Goal: Transaction & Acquisition: Purchase product/service

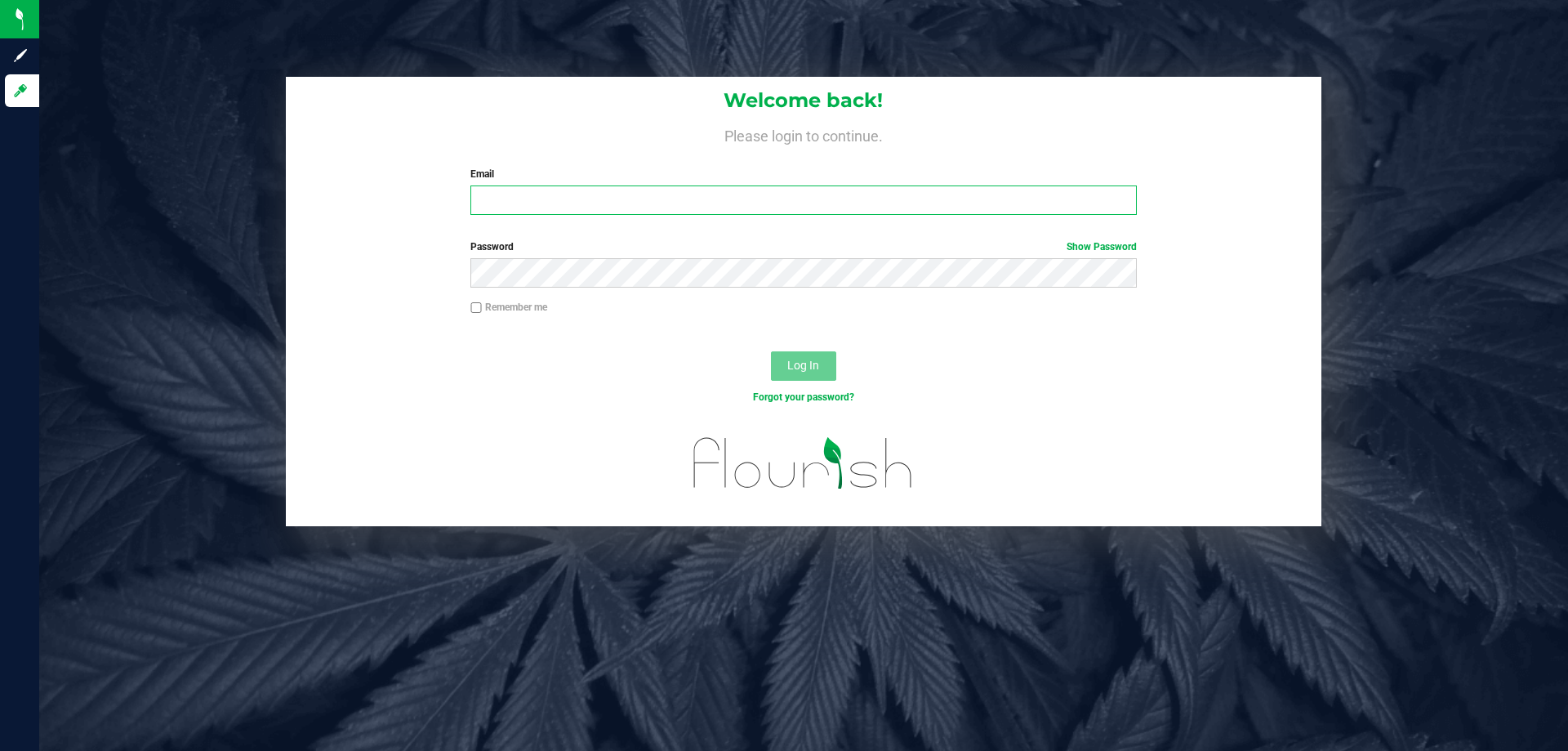
click at [615, 197] on input "Email" at bounding box center [803, 199] width 665 height 29
type input "rcalderon@goodblend.com"
click at [771, 351] on button "Log In" at bounding box center [803, 366] width 65 height 29
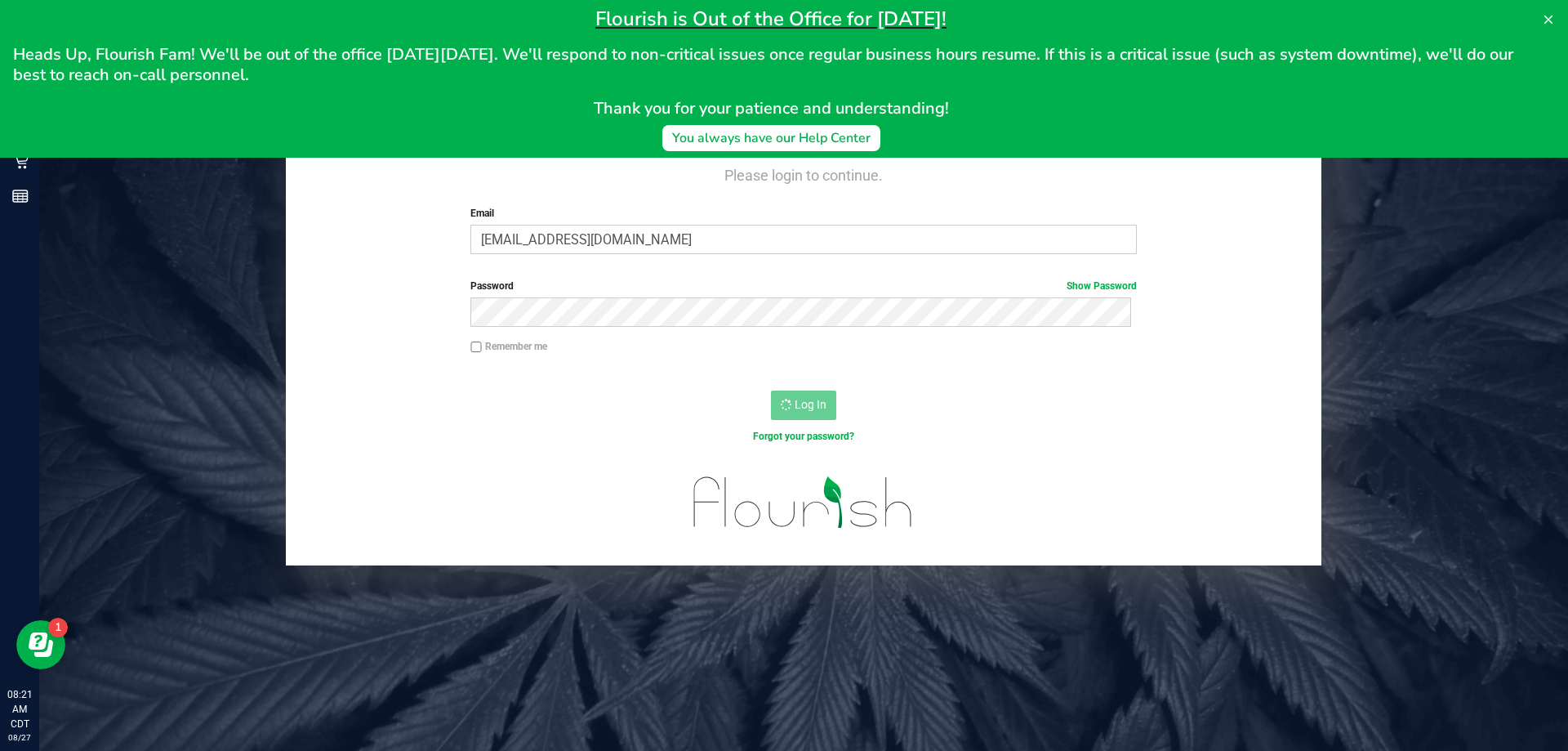
click at [173, 19] on h1 "Flourish is Out of the Office for Labor Day!" at bounding box center [771, 19] width 1516 height 25
click at [1552, 10] on button at bounding box center [1549, 20] width 27 height 27
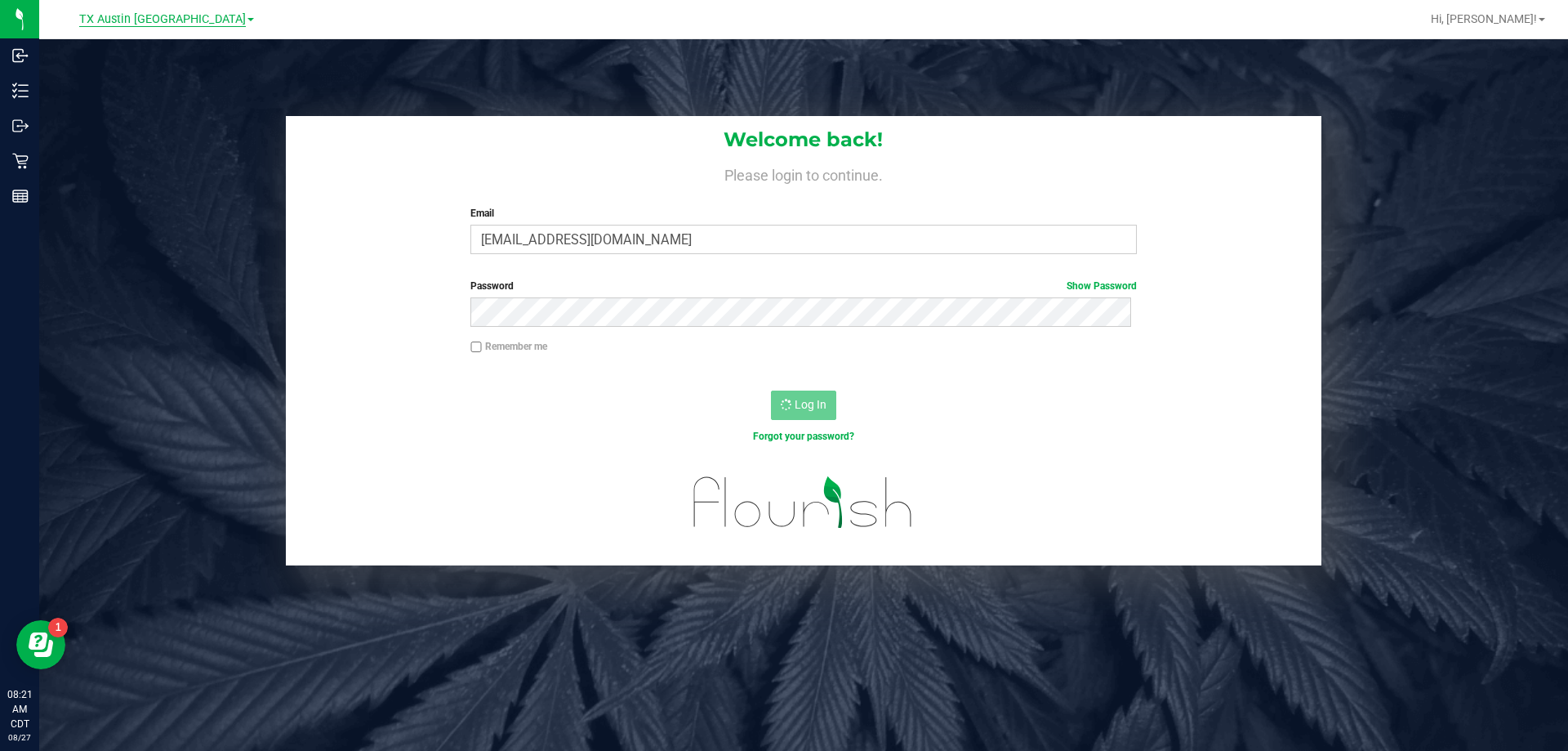
click at [176, 14] on span "TX Austin [GEOGRAPHIC_DATA]" at bounding box center [162, 19] width 167 height 14
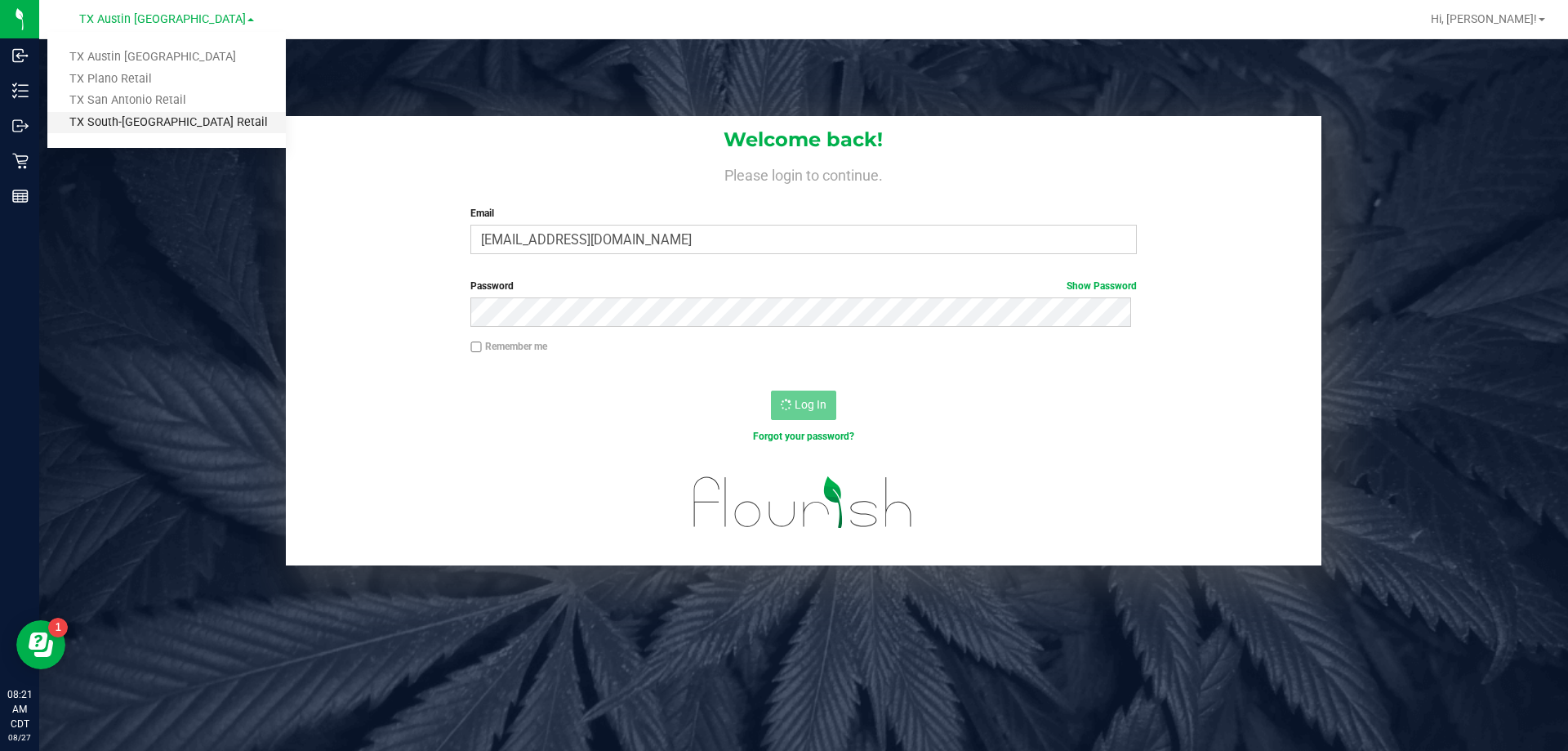
click at [155, 124] on link "TX South-[GEOGRAPHIC_DATA] Retail" at bounding box center [166, 122] width 238 height 22
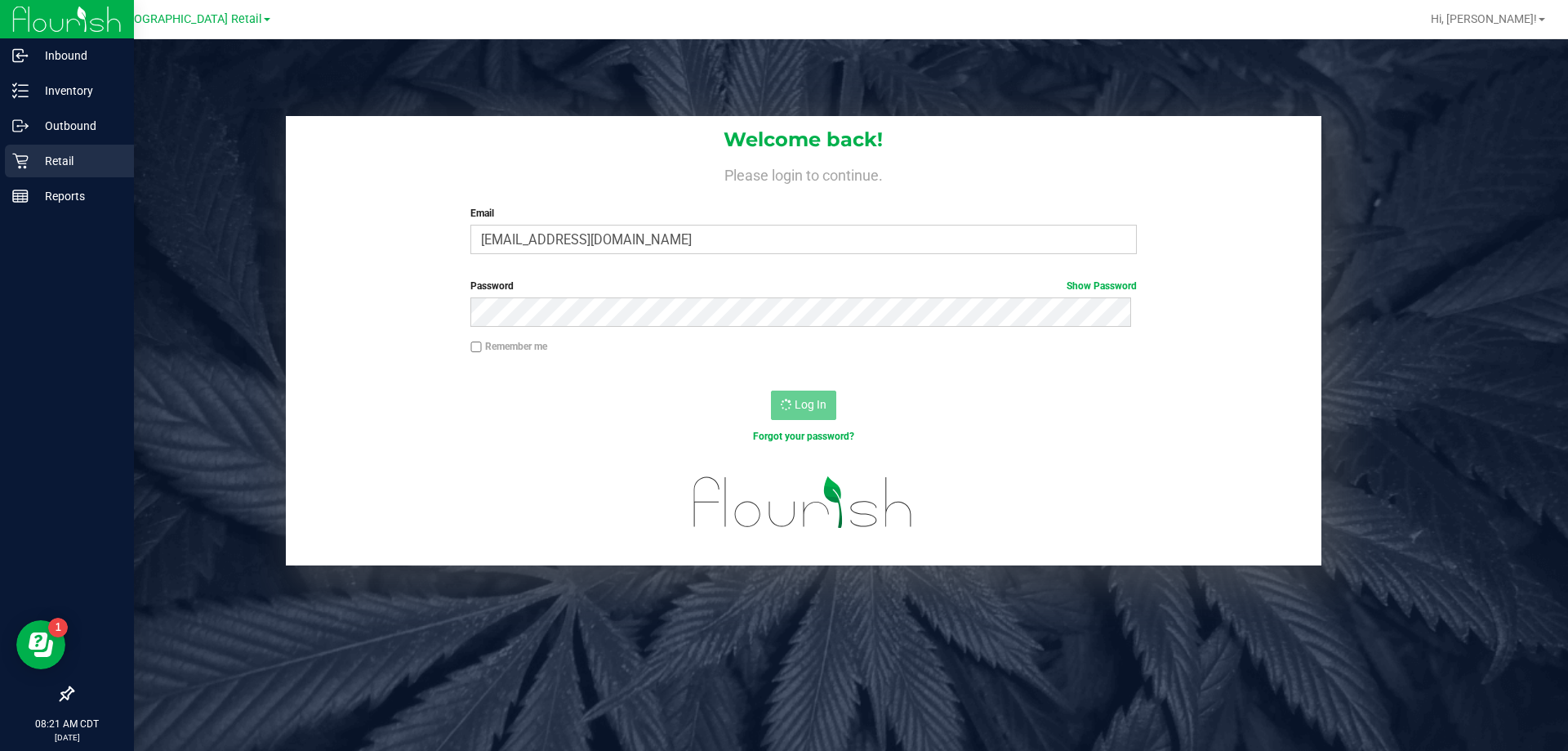
click at [48, 167] on p "Retail" at bounding box center [77, 160] width 98 height 20
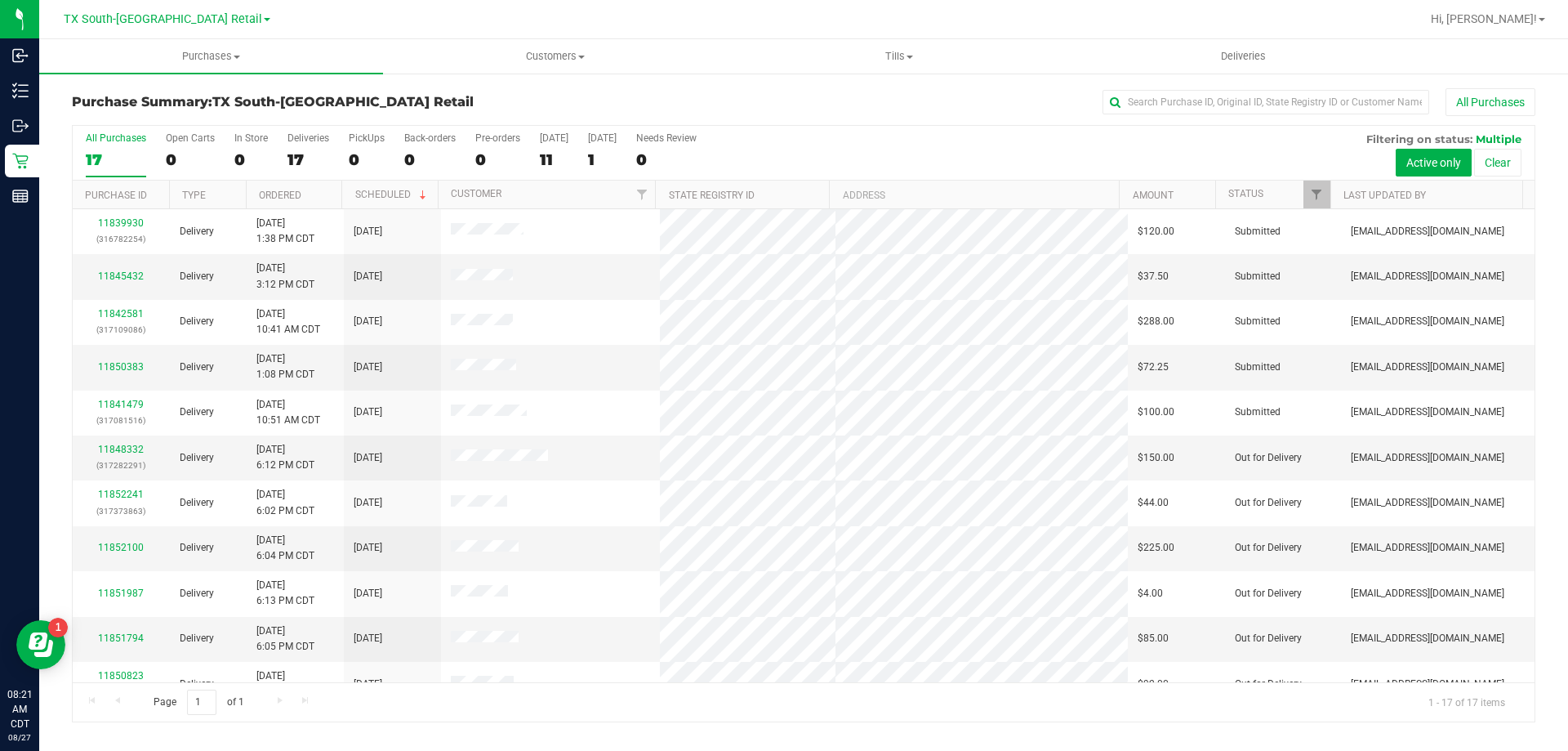
click at [1211, 78] on div "Purchase Summary: TX South-[GEOGRAPHIC_DATA] Retail All Purchases All Purchases…" at bounding box center [803, 405] width 1529 height 667
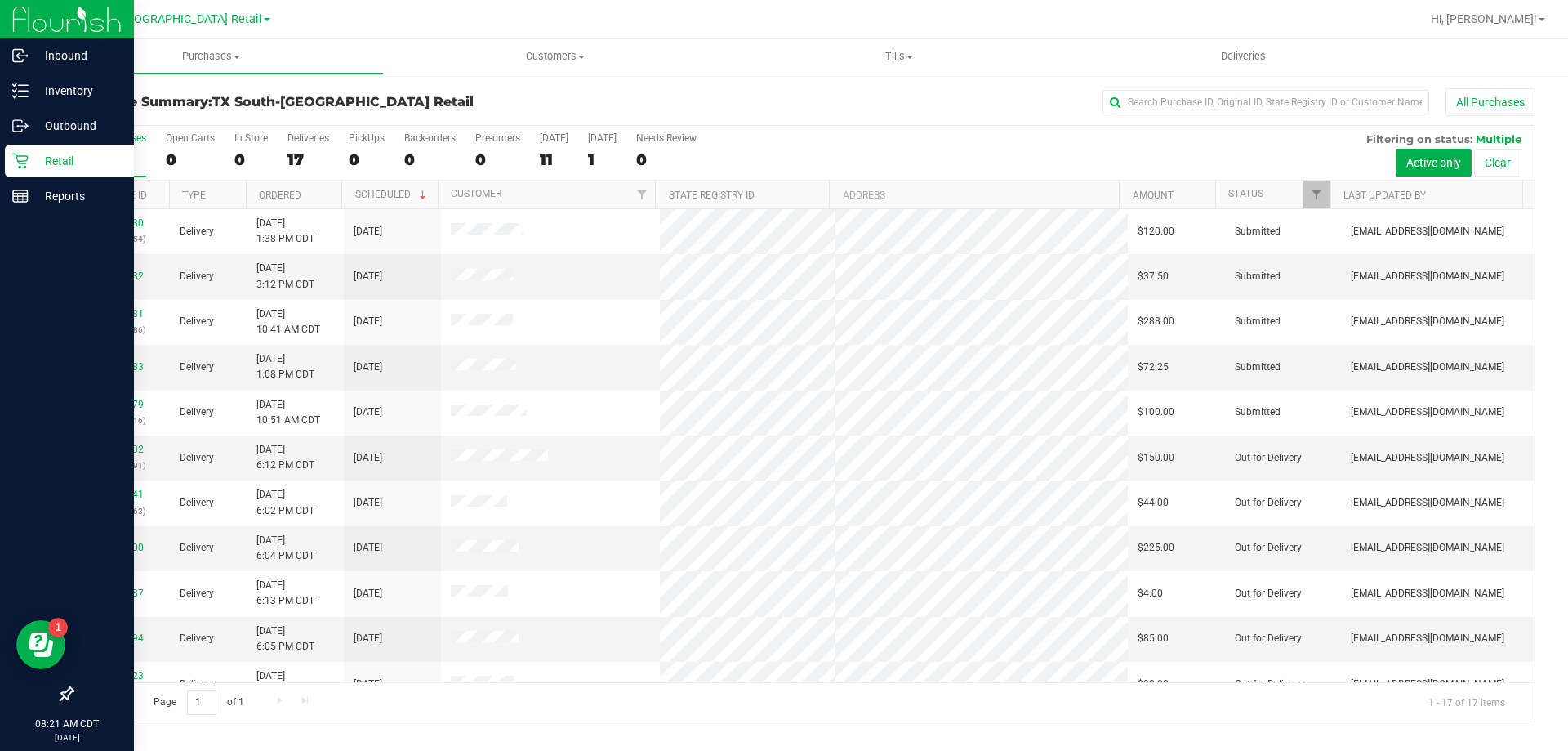
click at [58, 161] on p "Retail" at bounding box center [77, 160] width 98 height 20
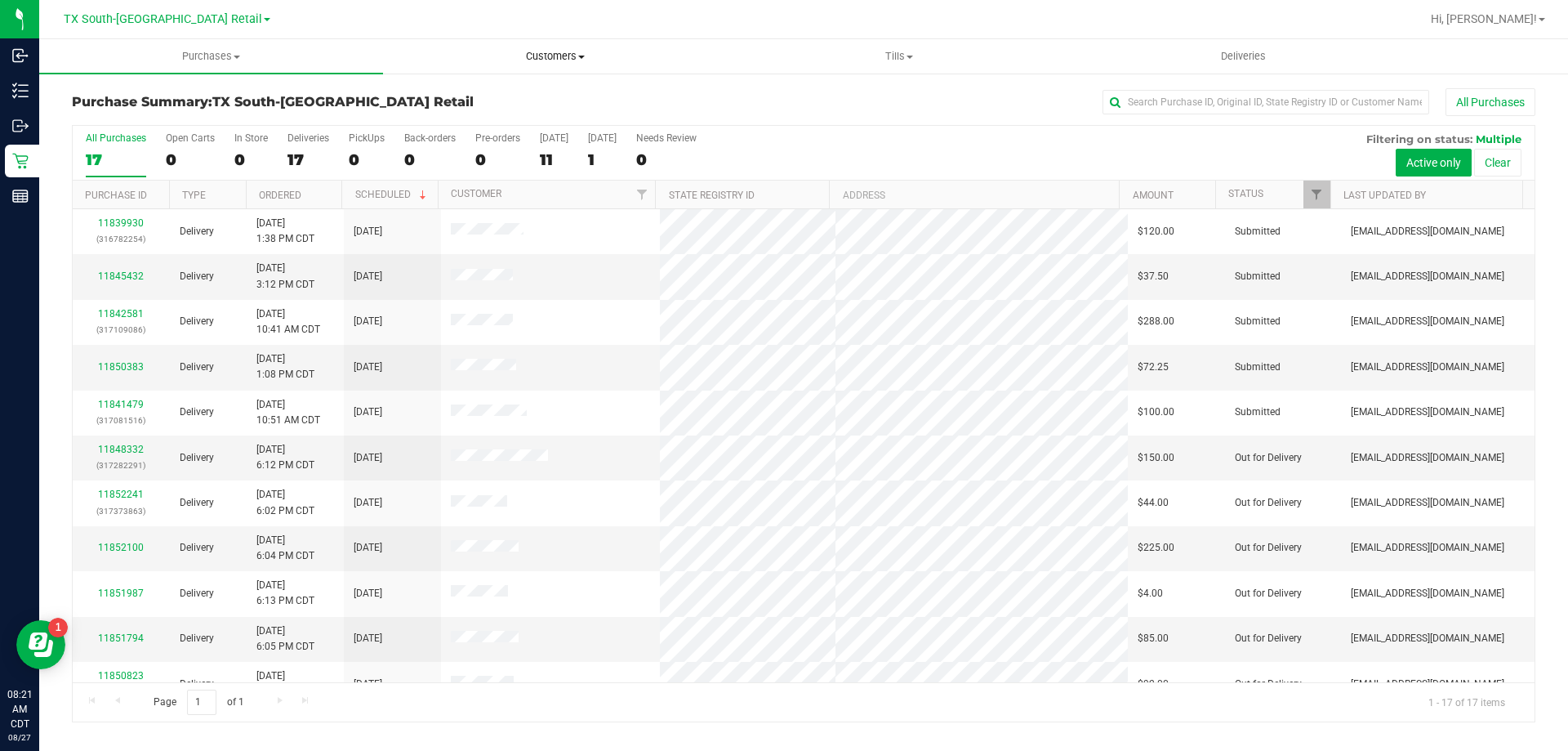
click at [557, 54] on span "Customers" at bounding box center [554, 56] width 343 height 14
click at [483, 98] on span "All customers" at bounding box center [442, 98] width 118 height 14
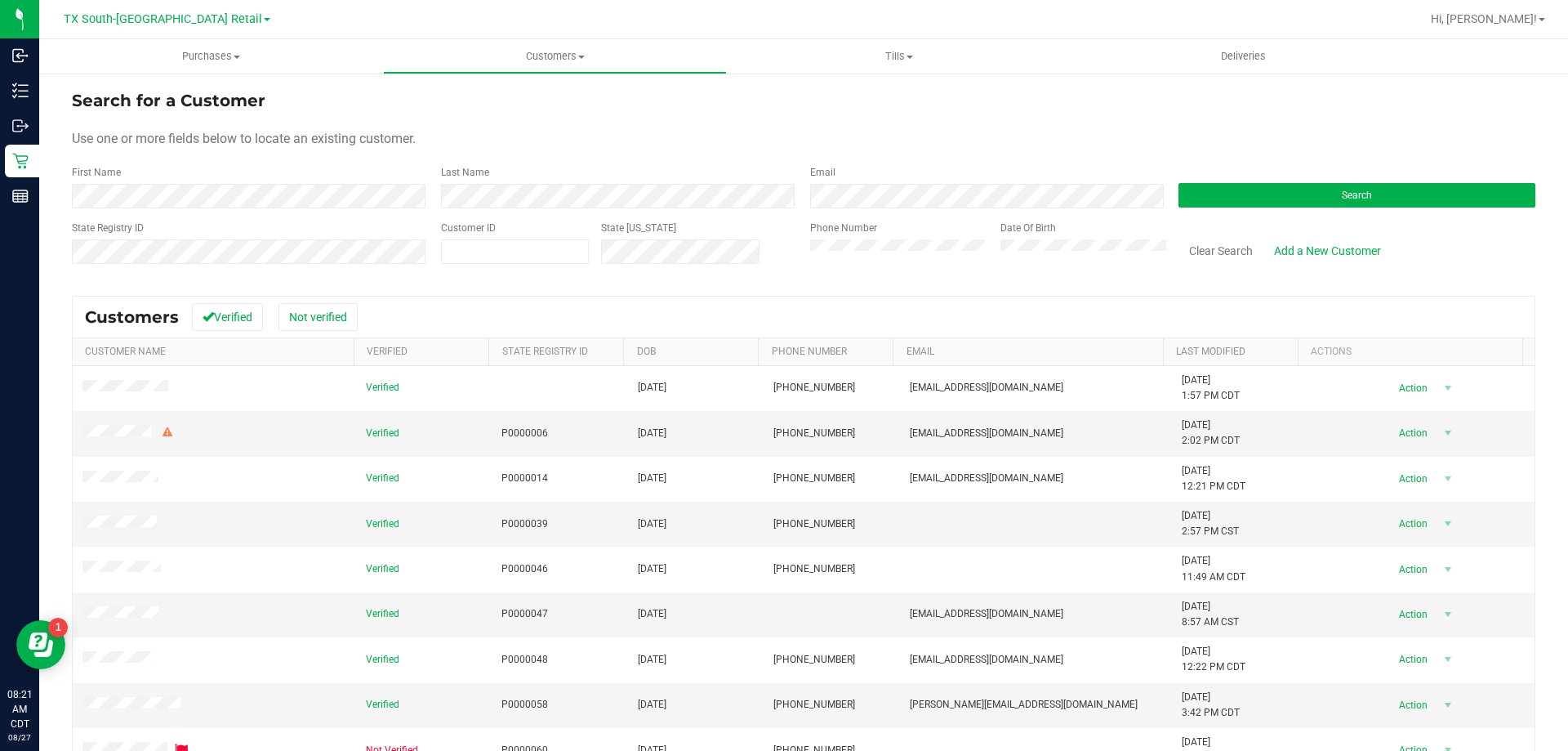
click at [274, 178] on div "First Name" at bounding box center [251, 187] width 357 height 44
click at [1446, 194] on button "Search" at bounding box center [1357, 196] width 357 height 25
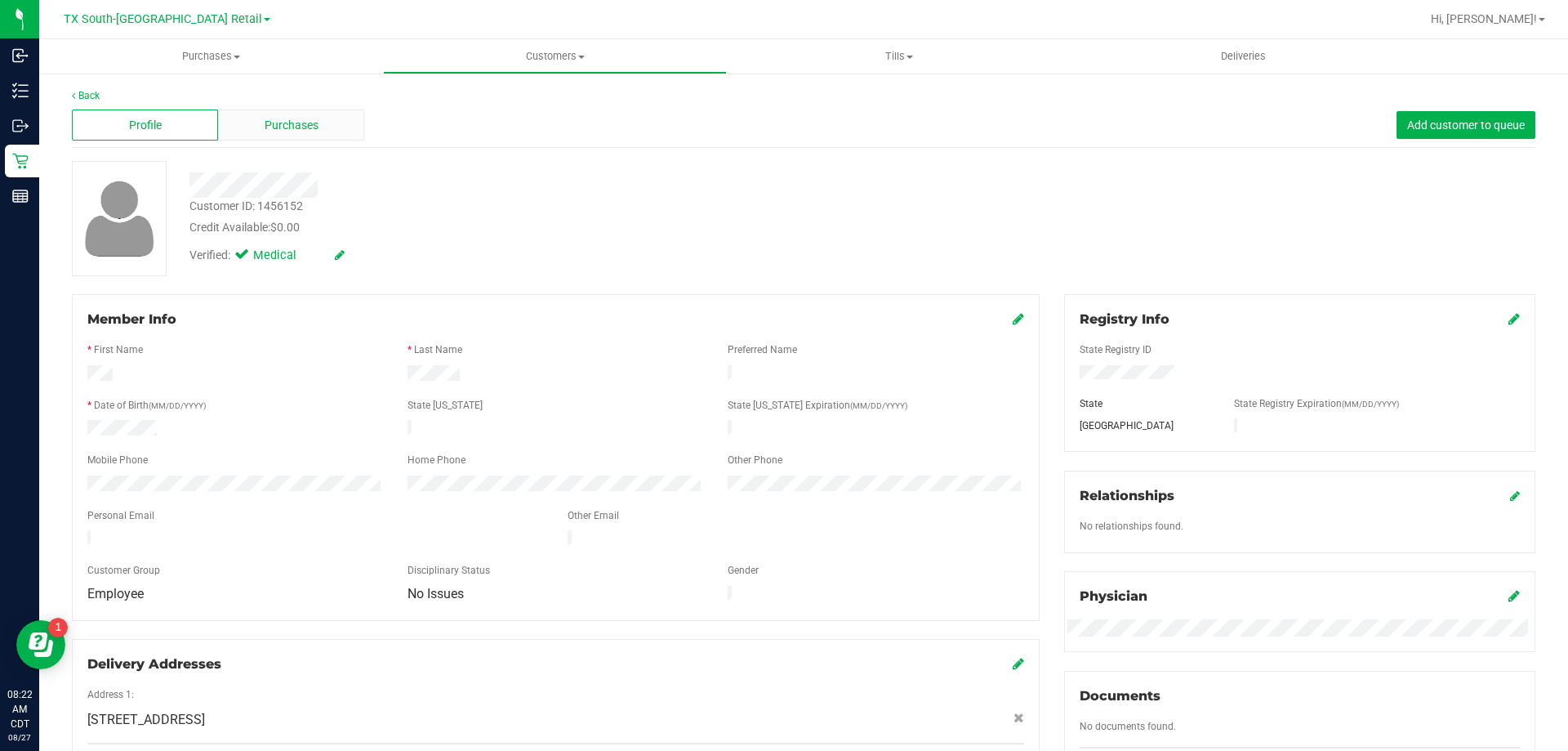
click at [311, 126] on span "Purchases" at bounding box center [291, 125] width 54 height 17
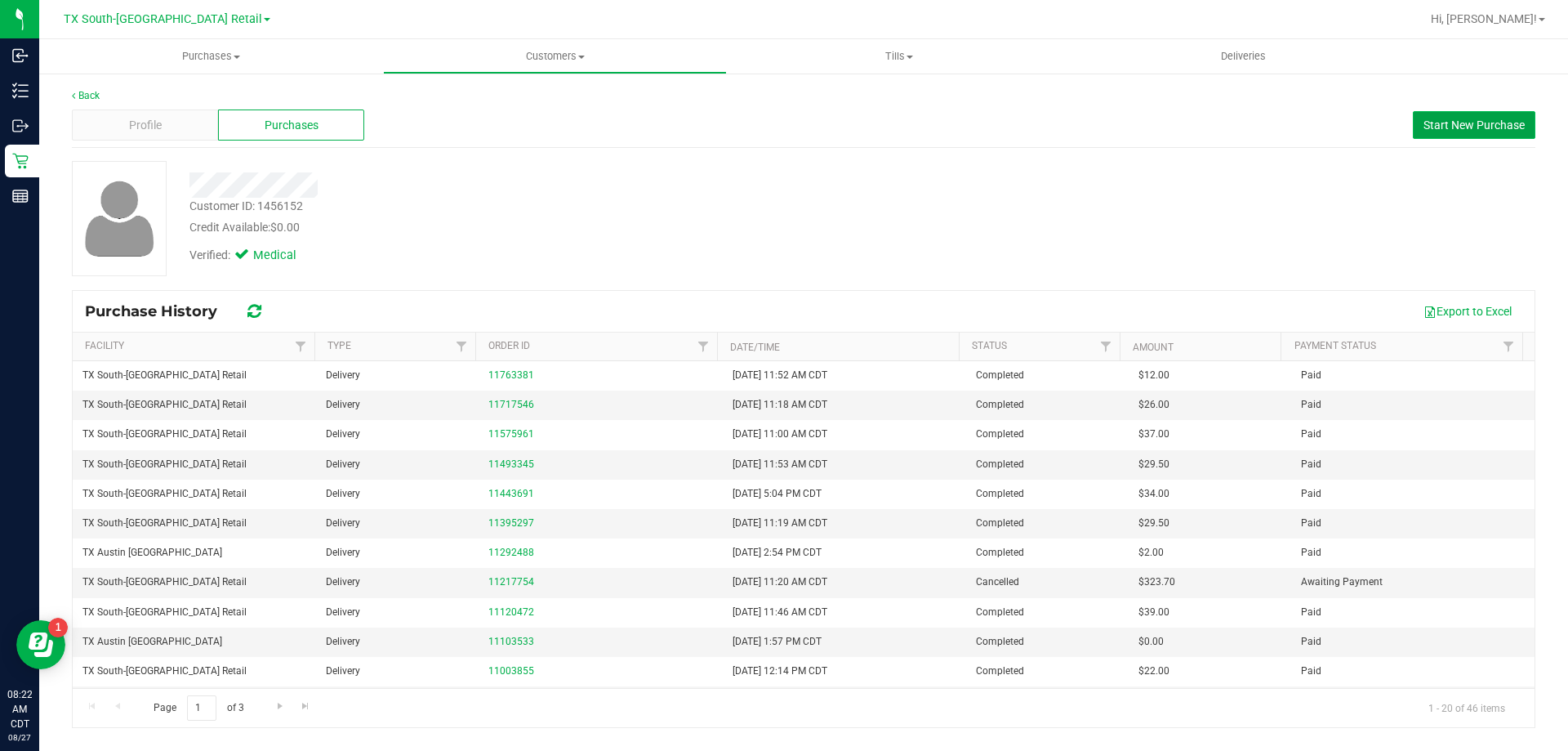
click at [1492, 133] on button "Start New Purchase" at bounding box center [1474, 124] width 122 height 28
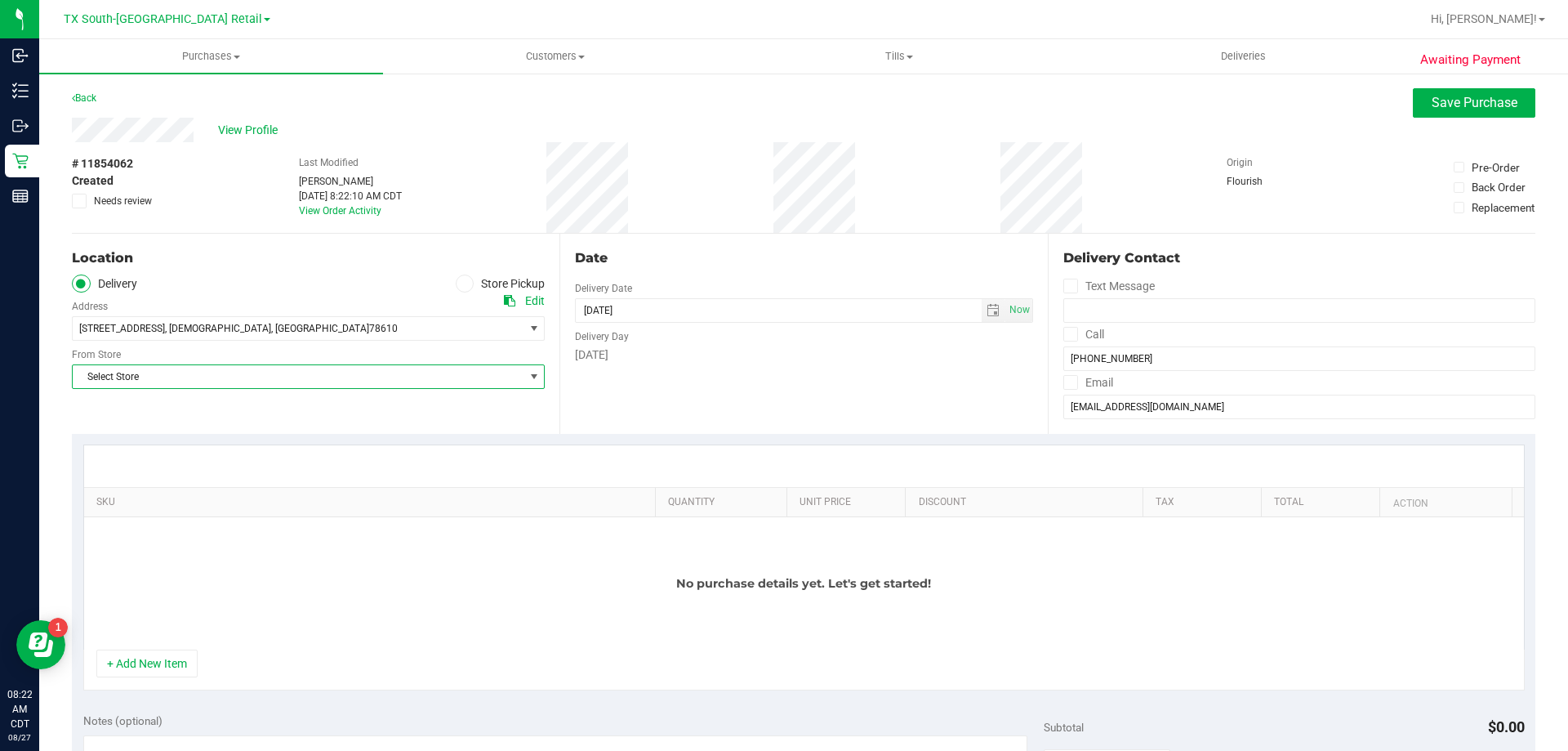
click at [161, 375] on span "Select Store" at bounding box center [298, 377] width 451 height 23
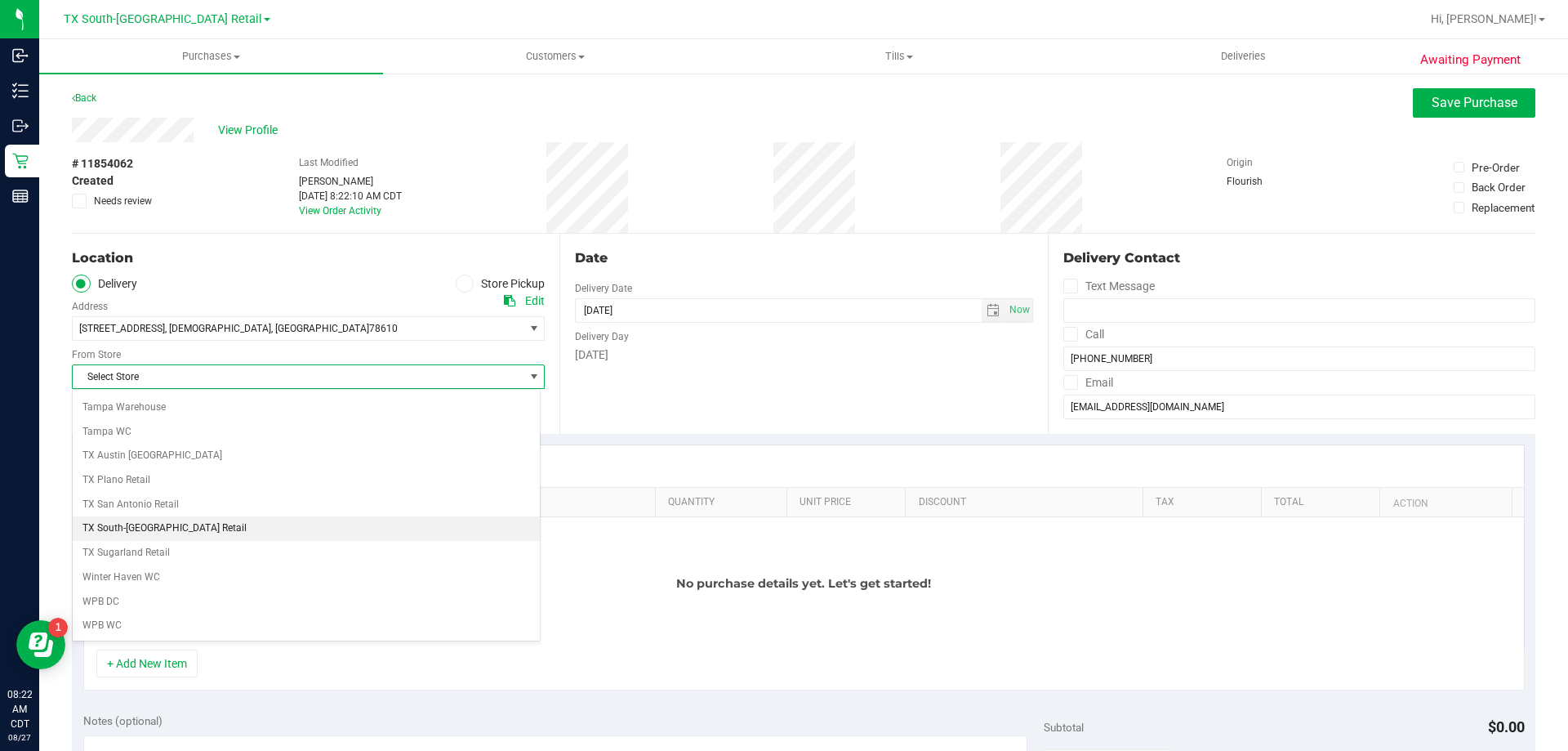
click at [178, 533] on li "TX South-[GEOGRAPHIC_DATA] Retail" at bounding box center [307, 529] width 467 height 25
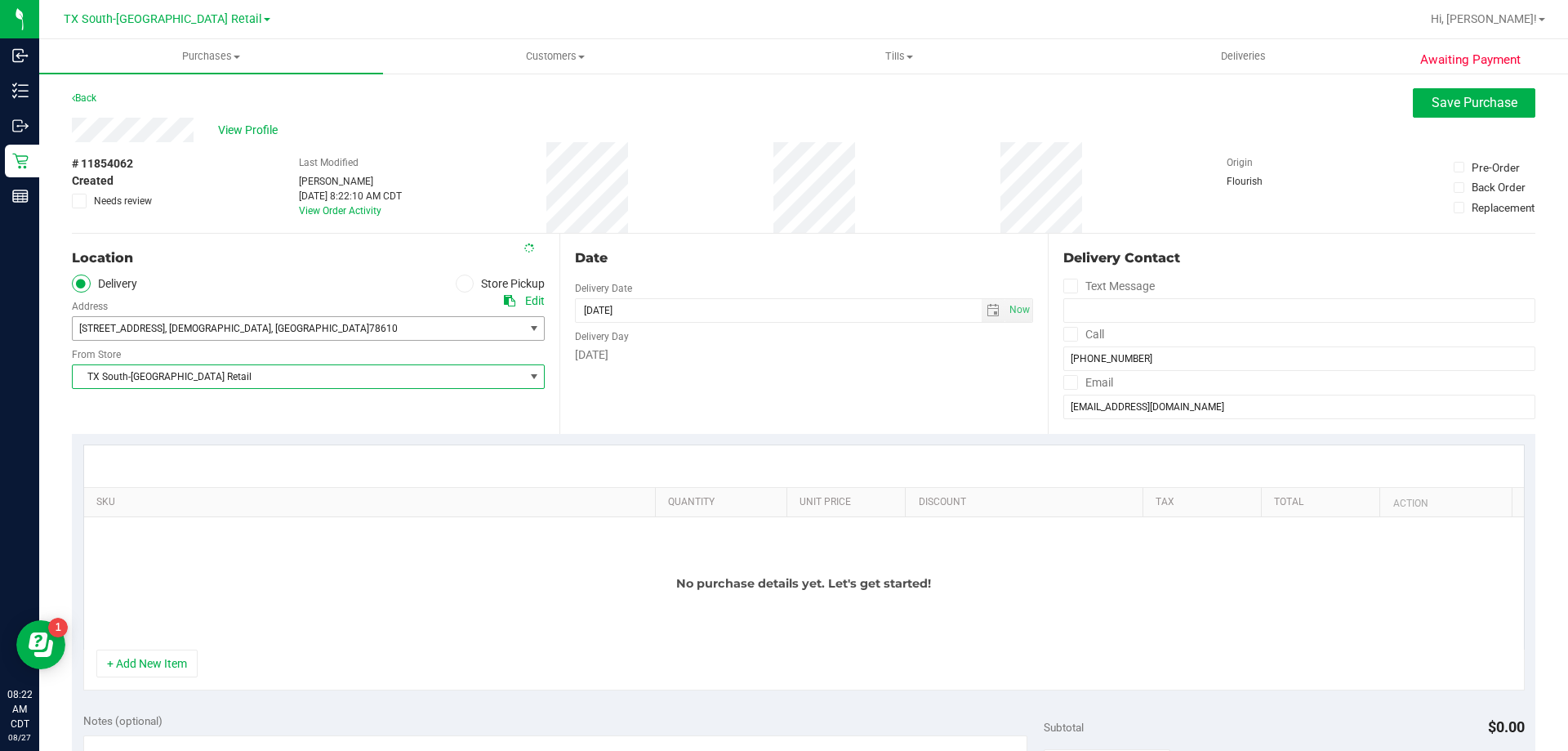
click at [369, 326] on span "78610" at bounding box center [383, 329] width 28 height 11
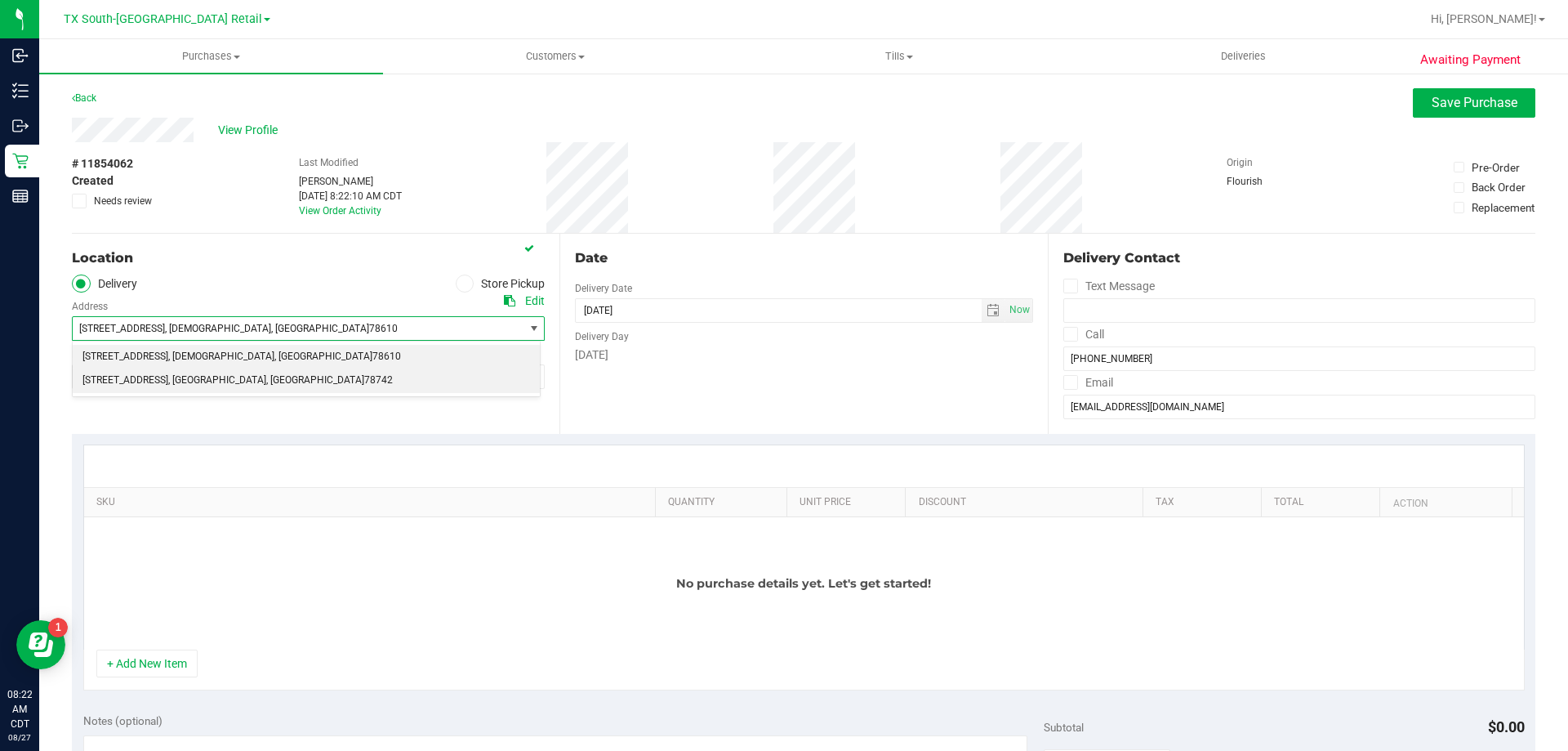
click at [186, 385] on span ", [GEOGRAPHIC_DATA]" at bounding box center [216, 381] width 98 height 21
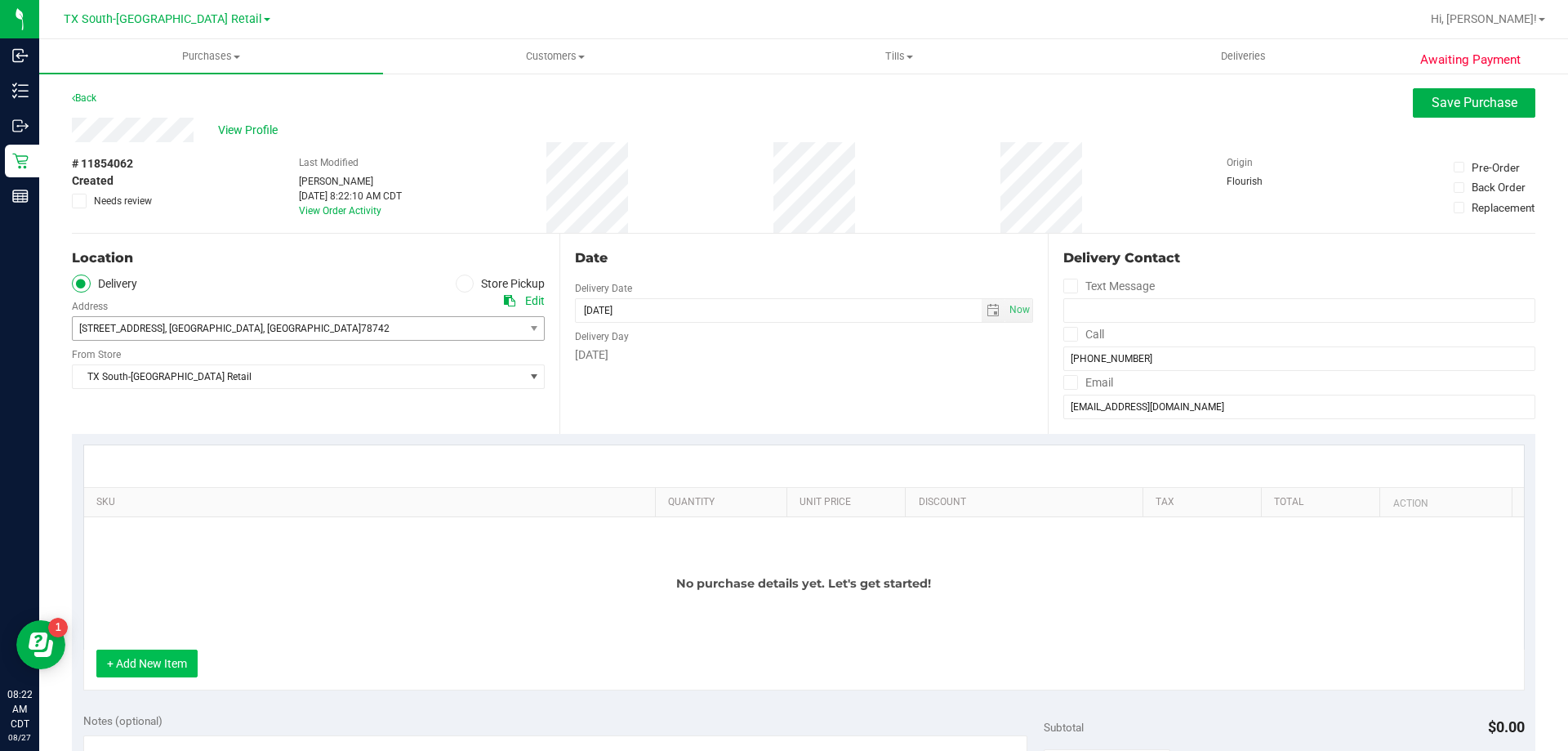
click at [152, 670] on button "+ Add New Item" at bounding box center [147, 663] width 102 height 28
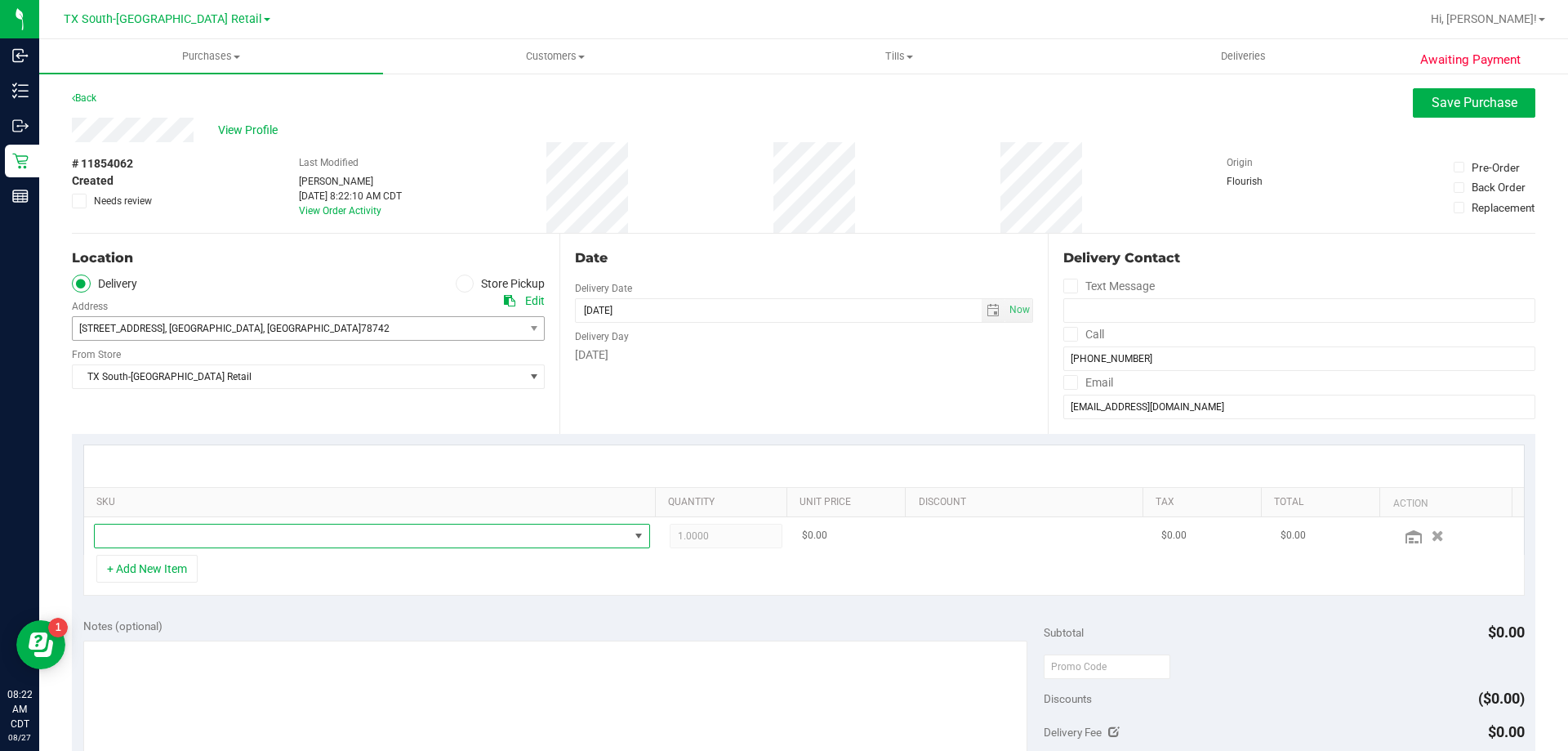
click at [242, 540] on span "NO DATA FOUND" at bounding box center [362, 535] width 534 height 23
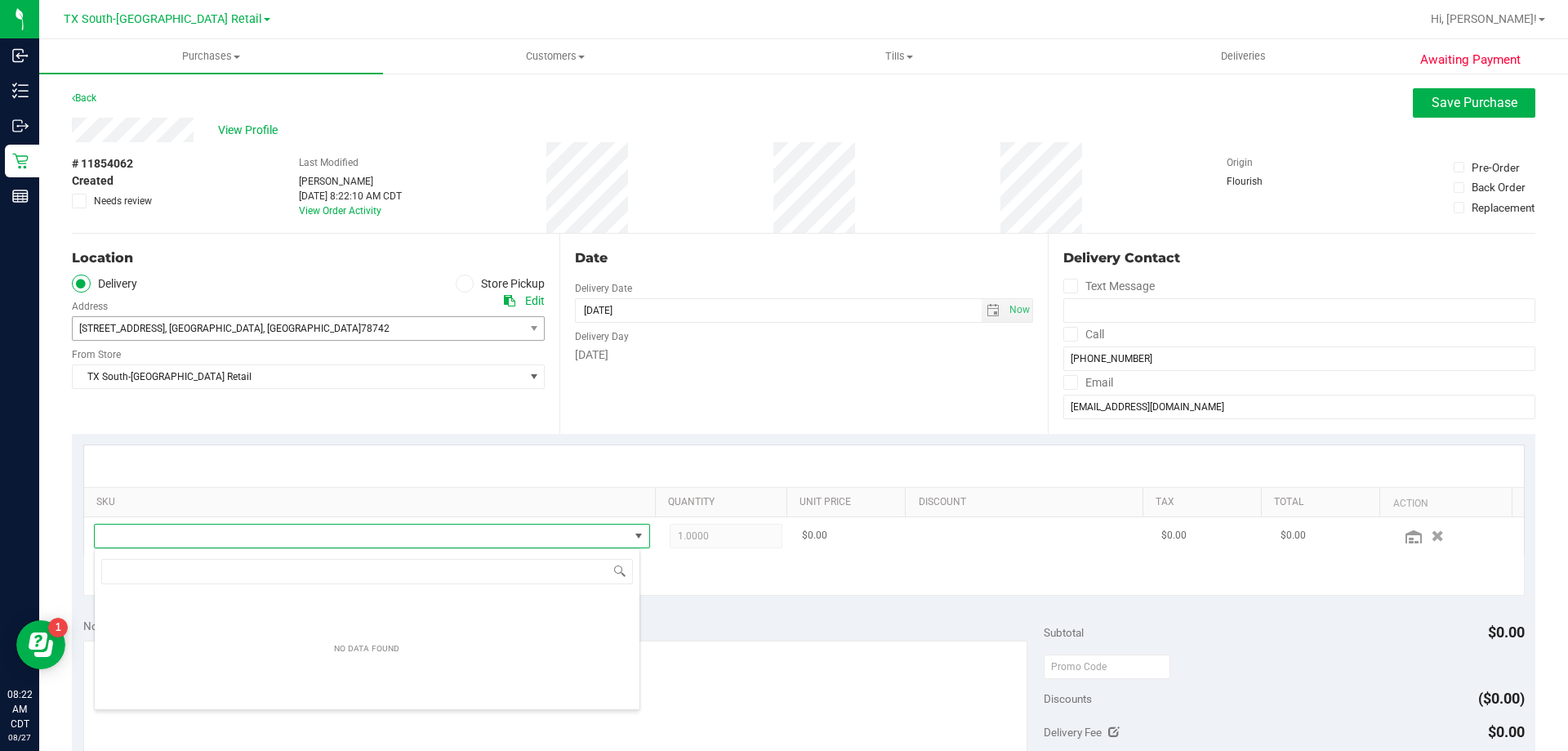
scroll to position [25, 542]
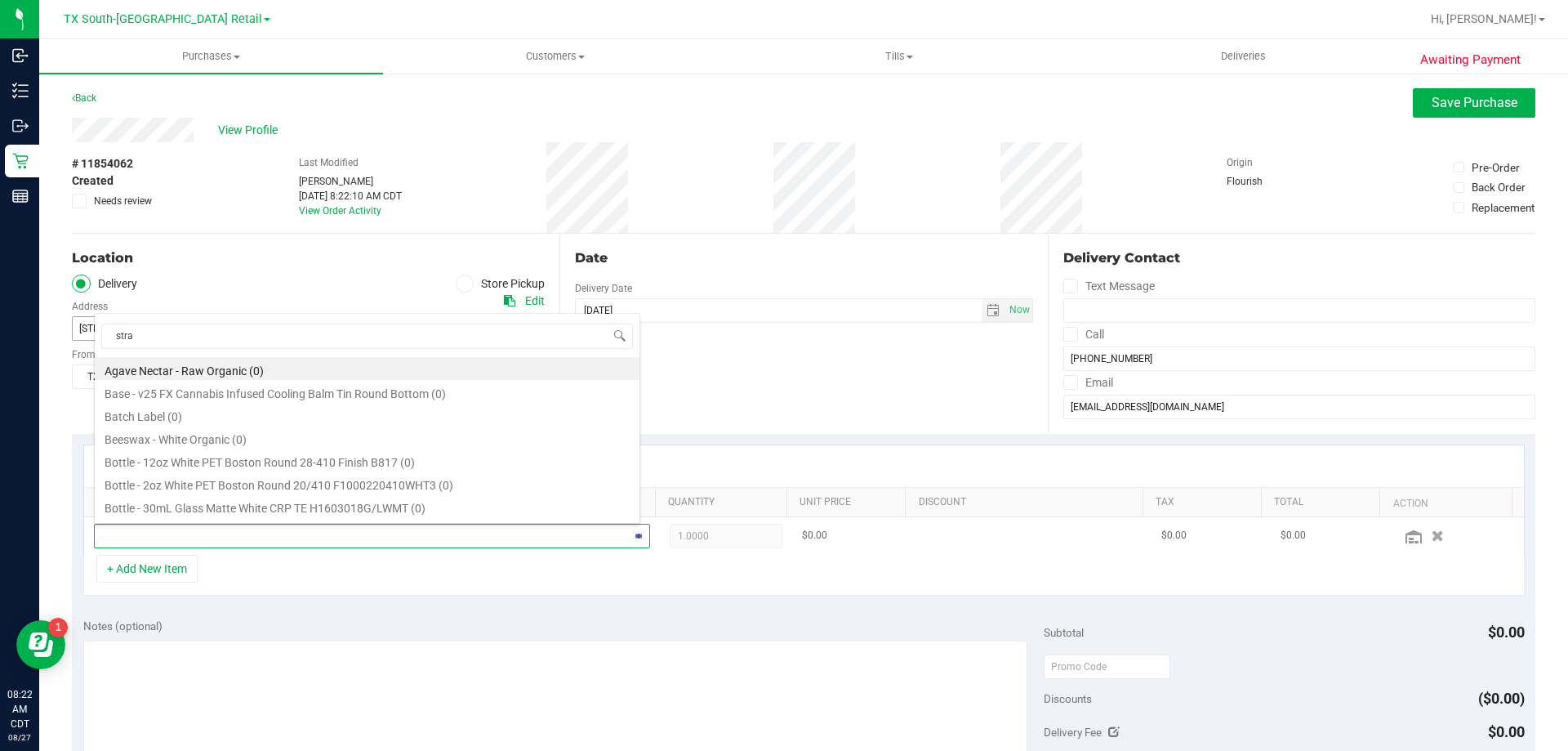
type input "straw"
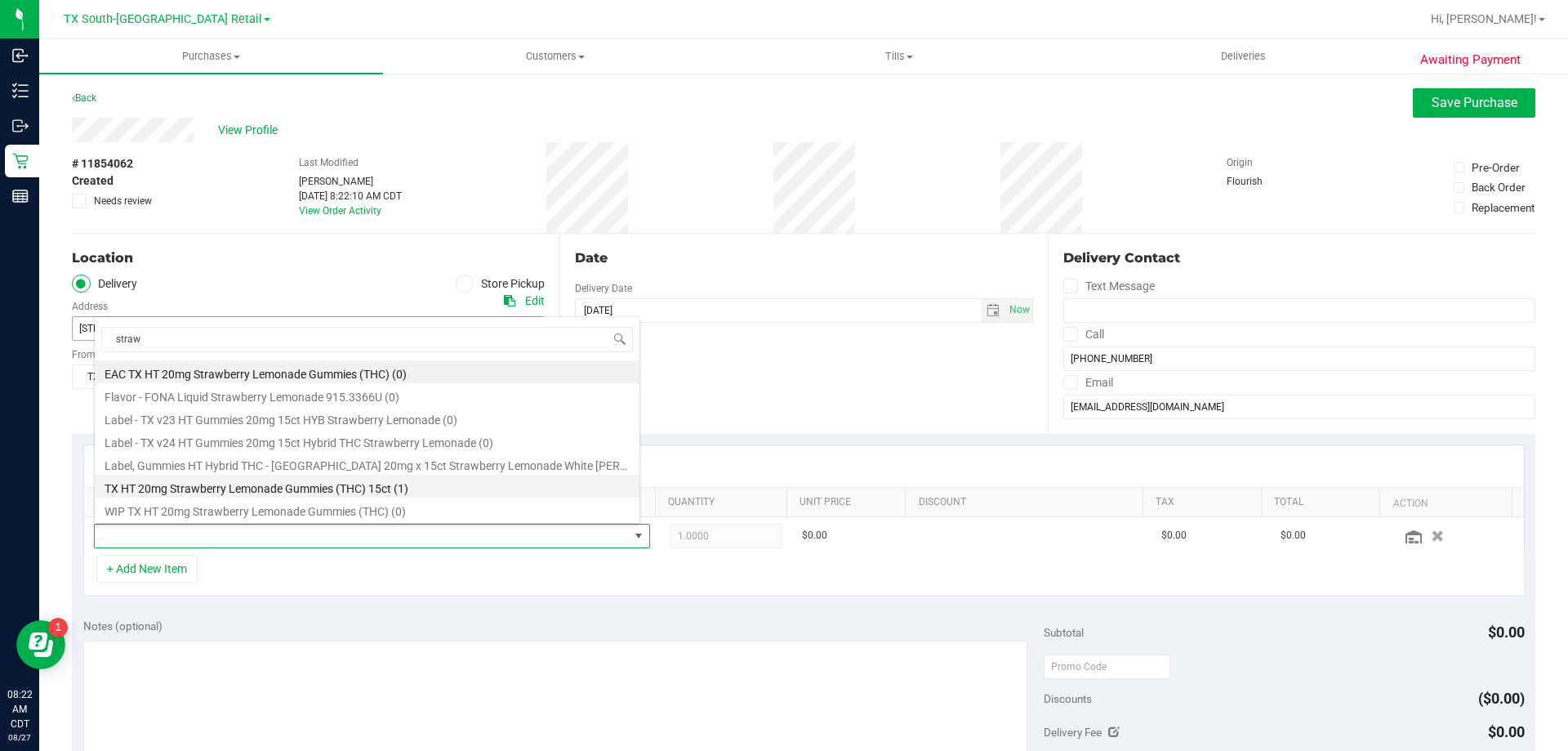
click at [305, 484] on li "TX HT 20mg Strawberry Lemonade Gummies (THC) 15ct (1)" at bounding box center [367, 486] width 545 height 23
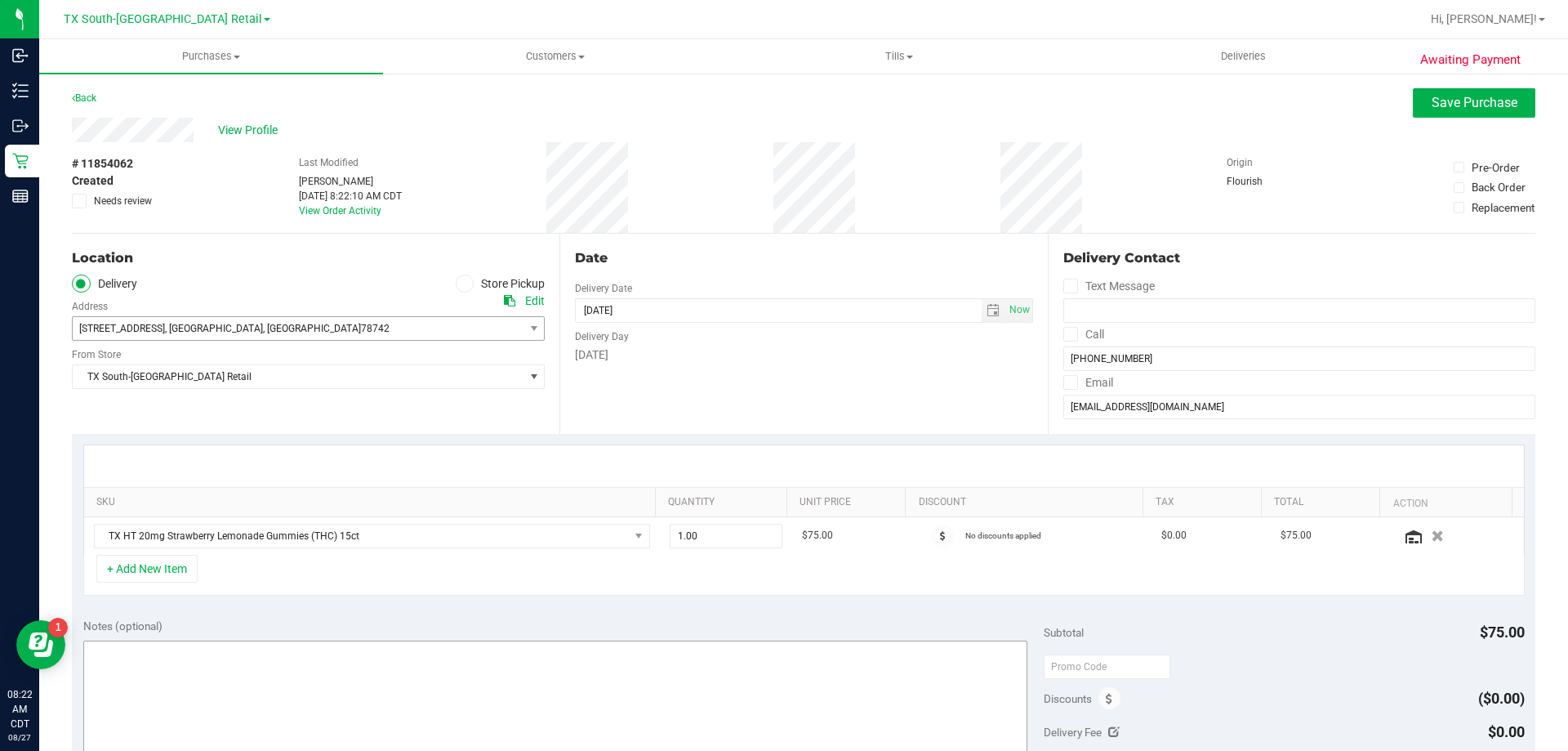
scroll to position [82, 0]
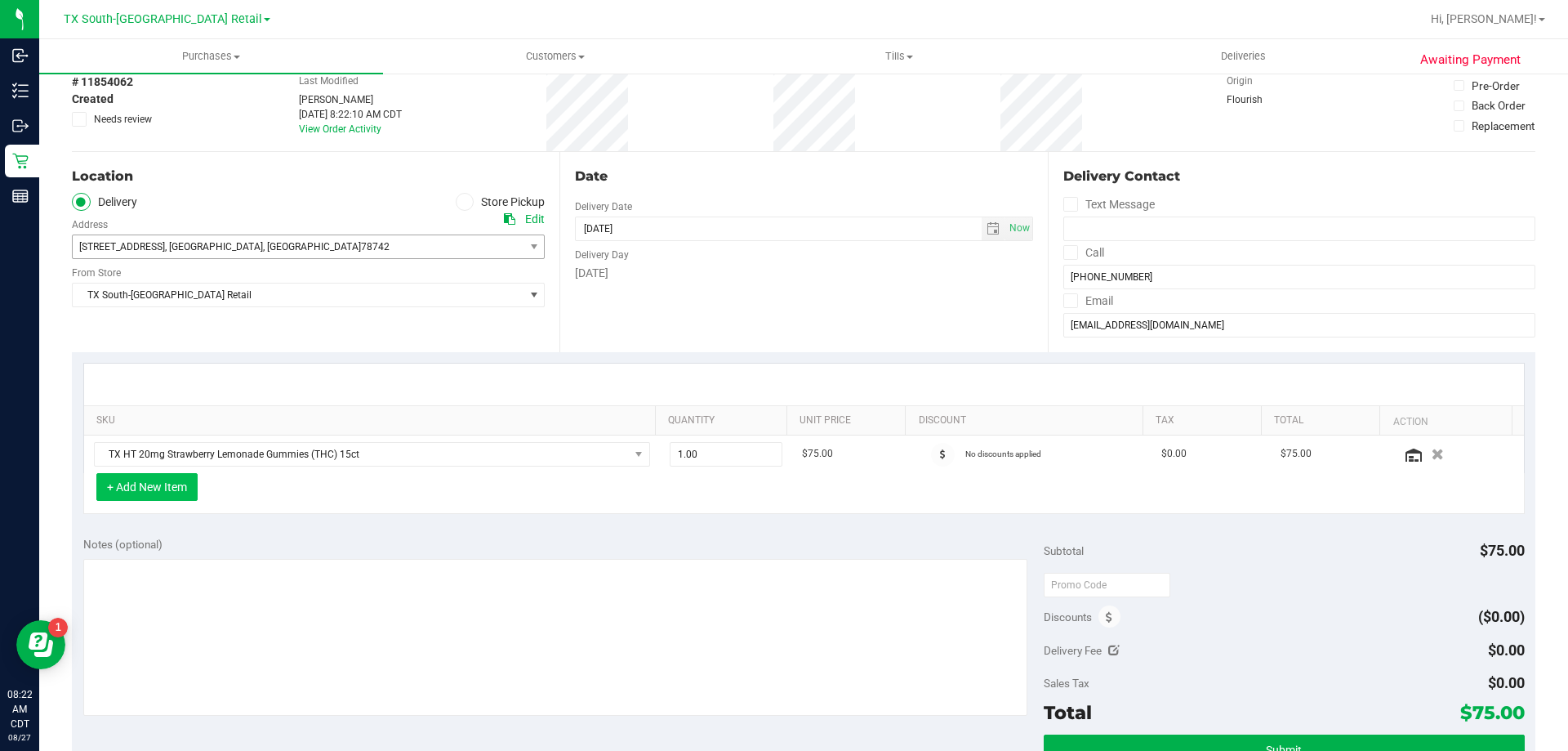
click at [167, 493] on button "+ Add New Item" at bounding box center [147, 486] width 102 height 28
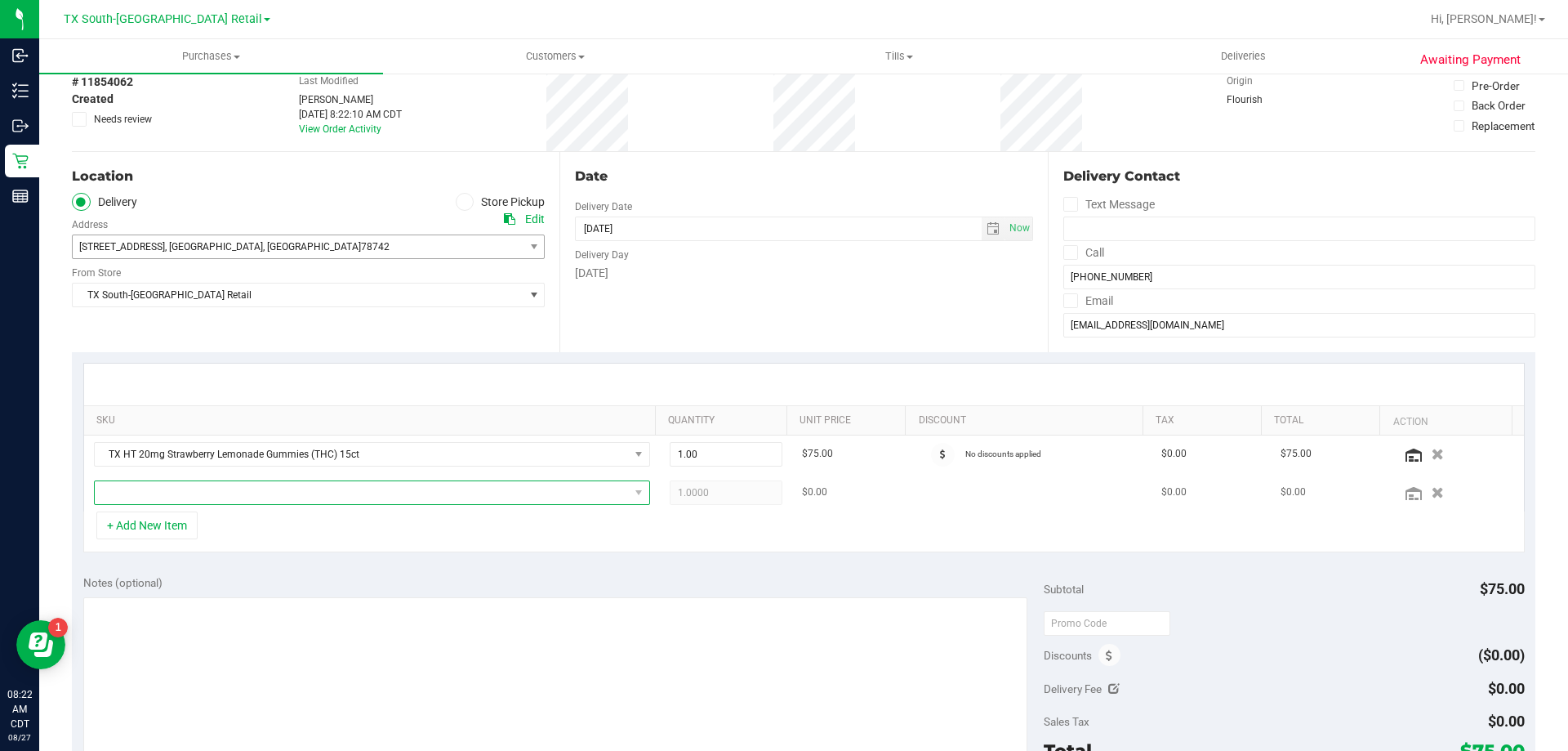
click at [216, 489] on span "NO DATA FOUND" at bounding box center [362, 493] width 534 height 23
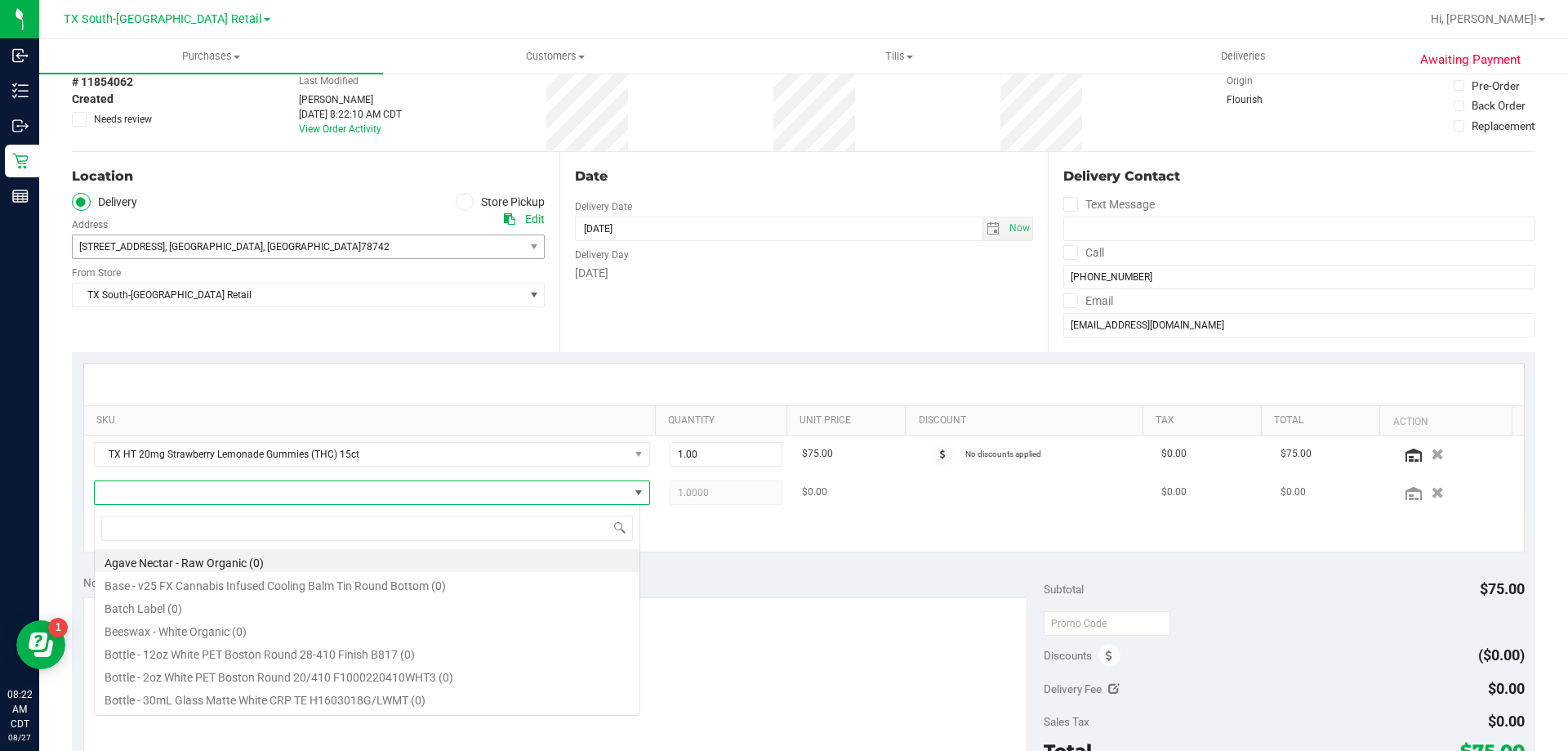
scroll to position [25, 542]
type input "fruit"
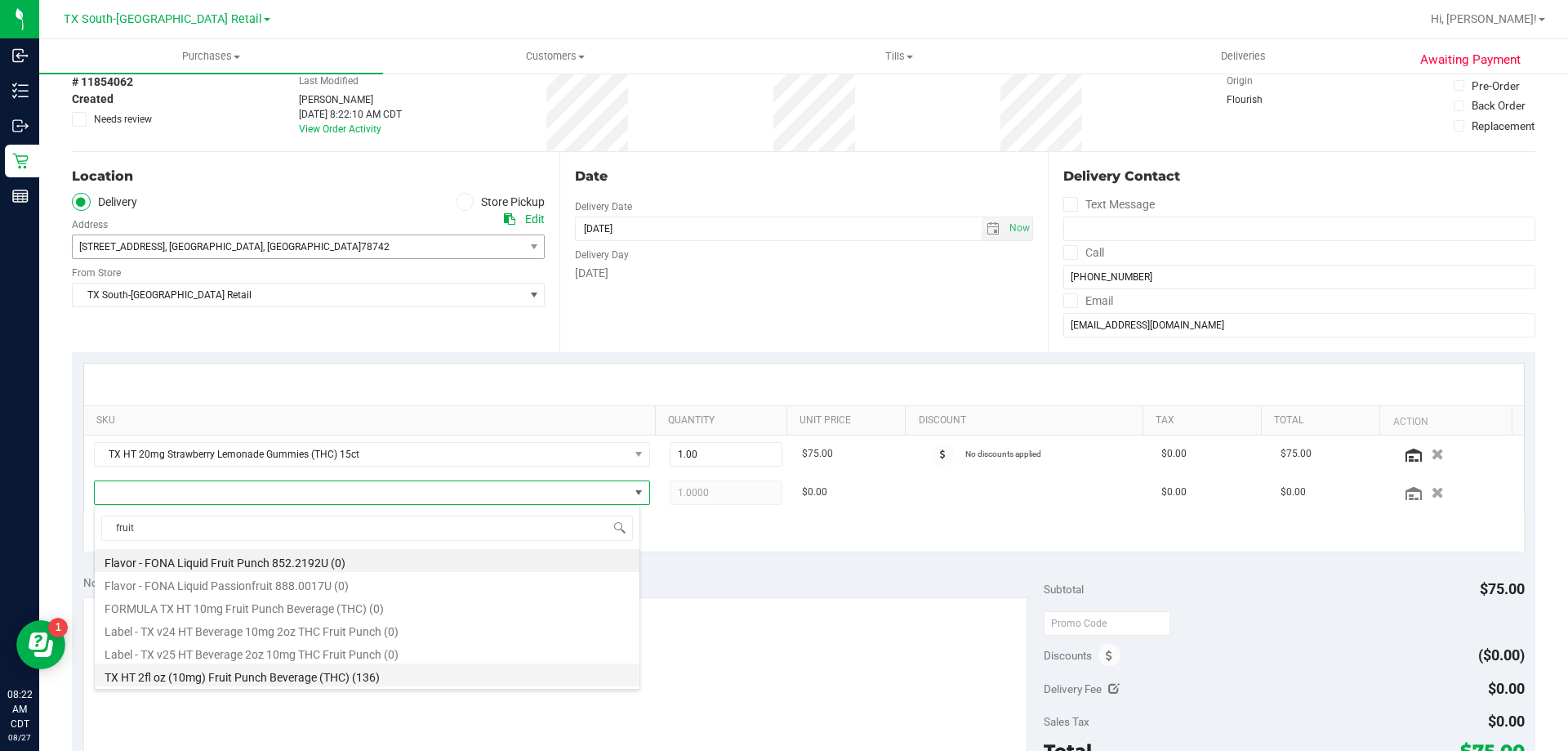
click at [226, 677] on li "TX HT 2fl oz (10mg) Fruit Punch Beverage (THC) (136)" at bounding box center [367, 675] width 545 height 23
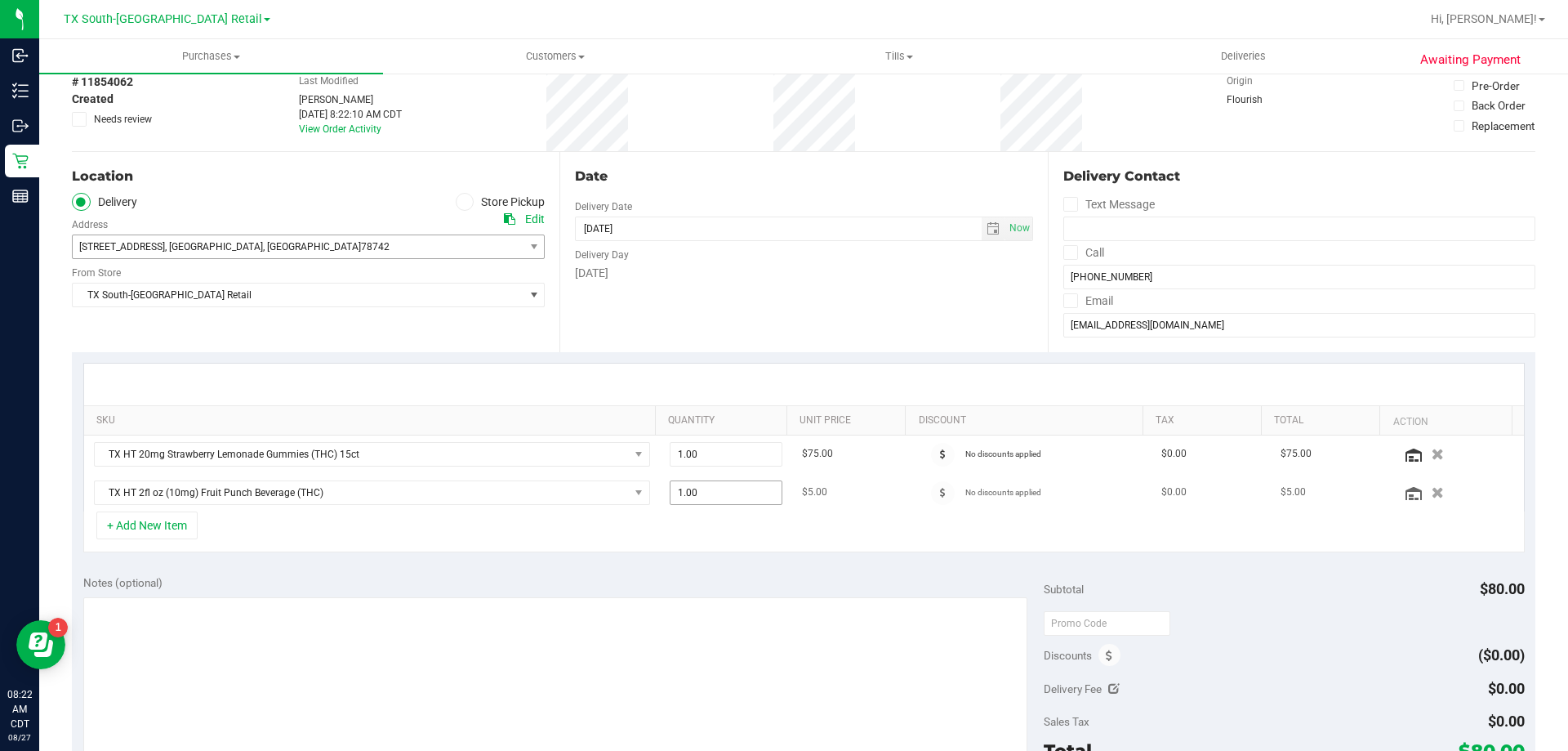
click at [708, 499] on span "1.00 1" at bounding box center [727, 493] width 114 height 25
click at [708, 498] on input "1" at bounding box center [726, 493] width 112 height 23
type input "5"
click at [130, 519] on button "+ Add New Item" at bounding box center [147, 525] width 102 height 28
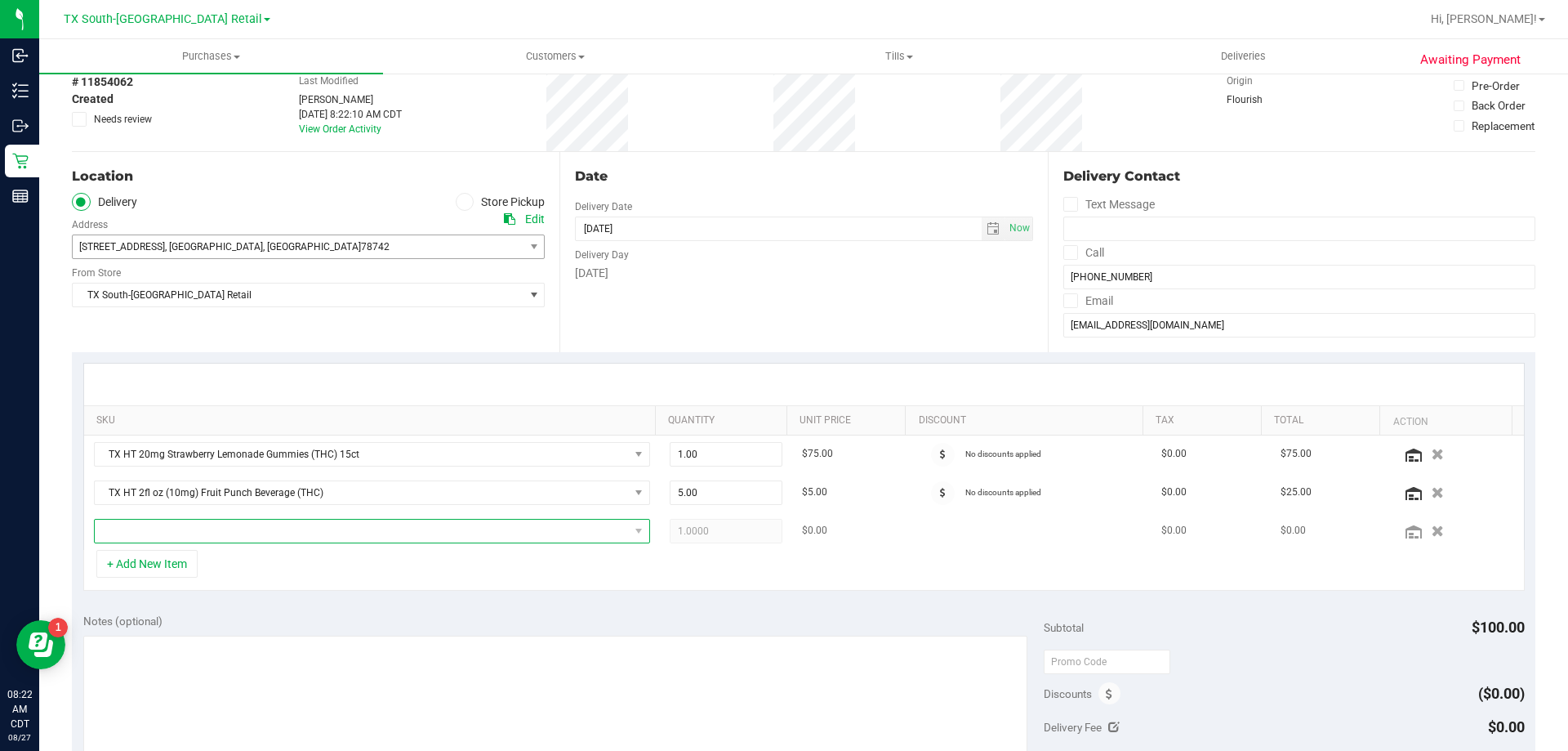
click at [291, 526] on span "NO DATA FOUND" at bounding box center [362, 531] width 534 height 23
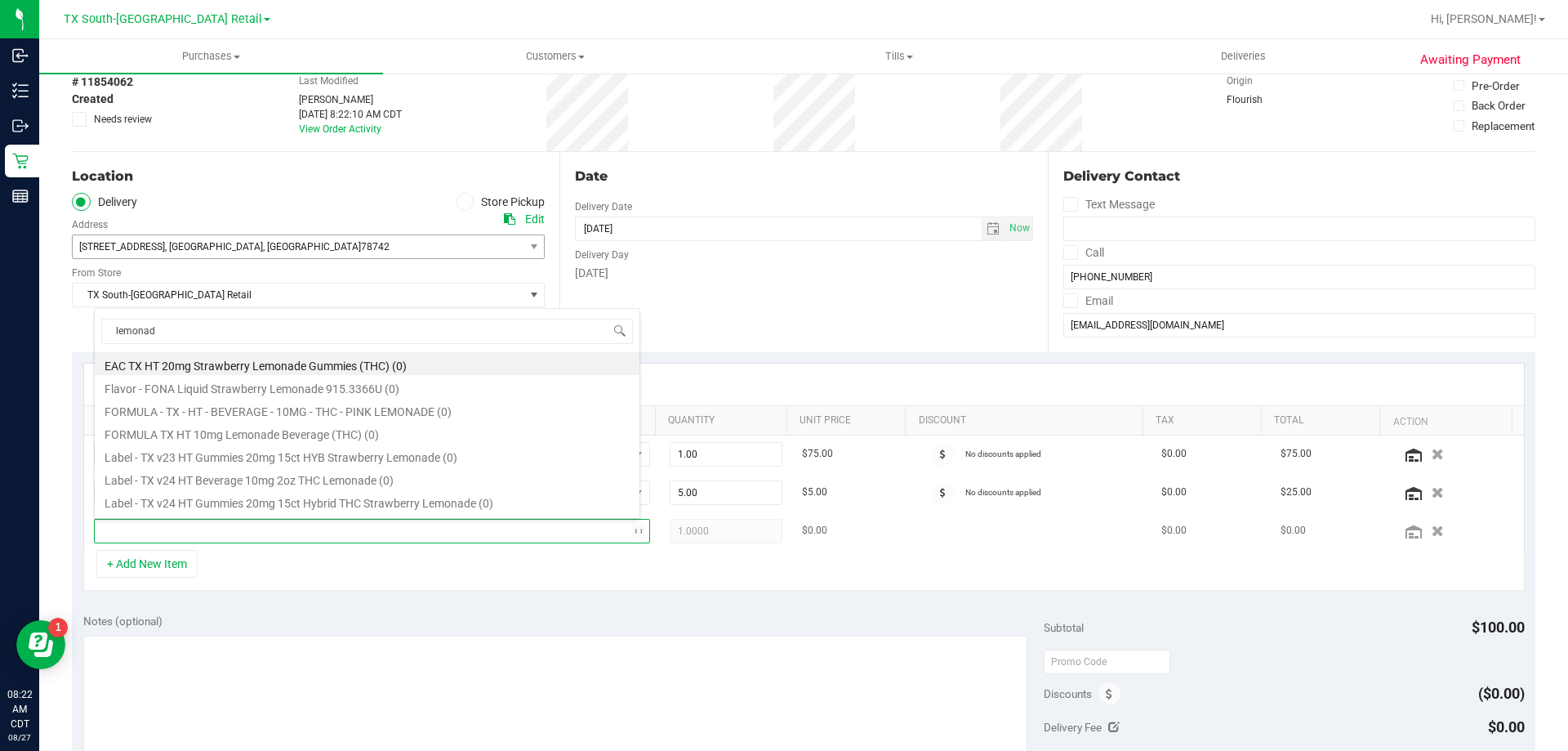
type input "lemonade"
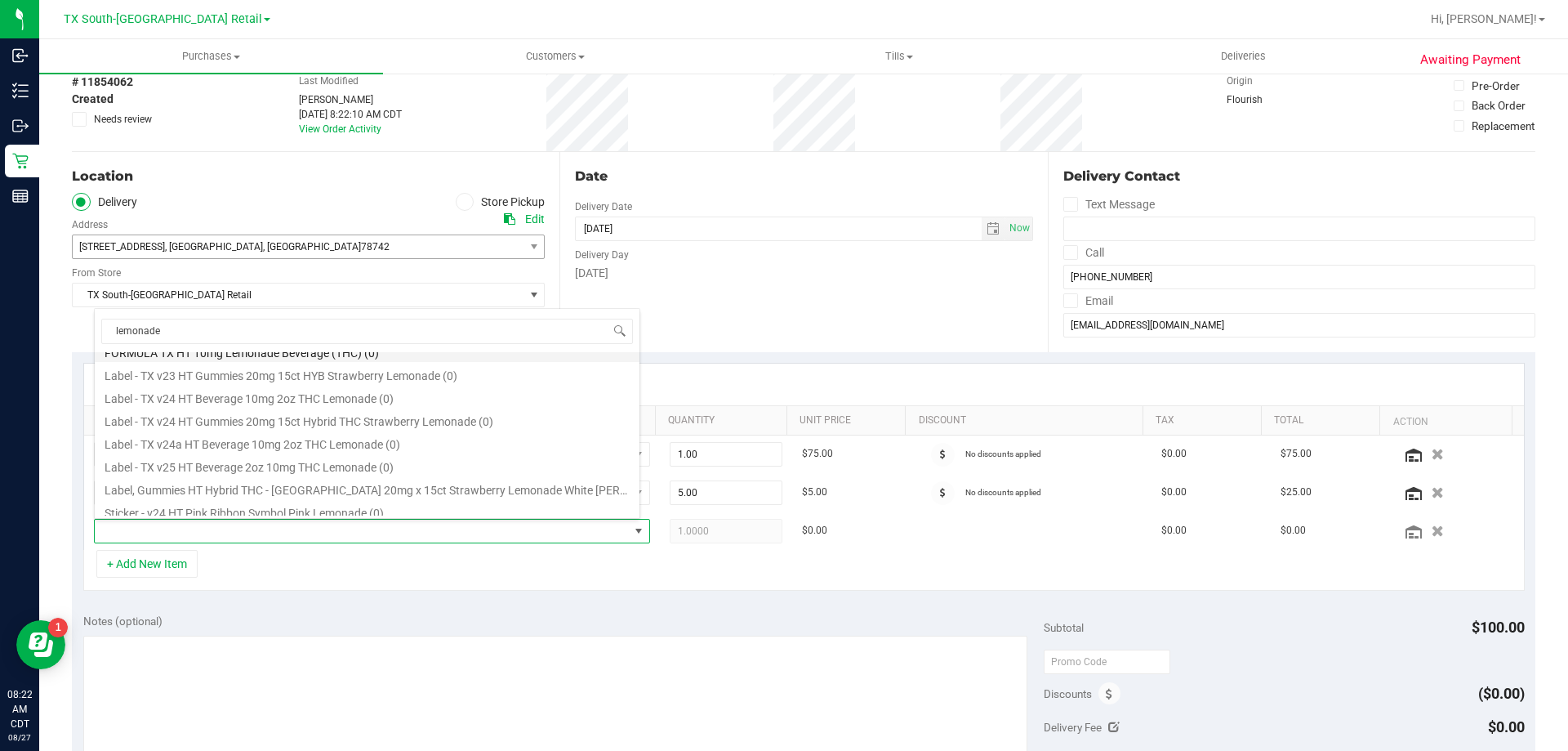
scroll to position [163, 0]
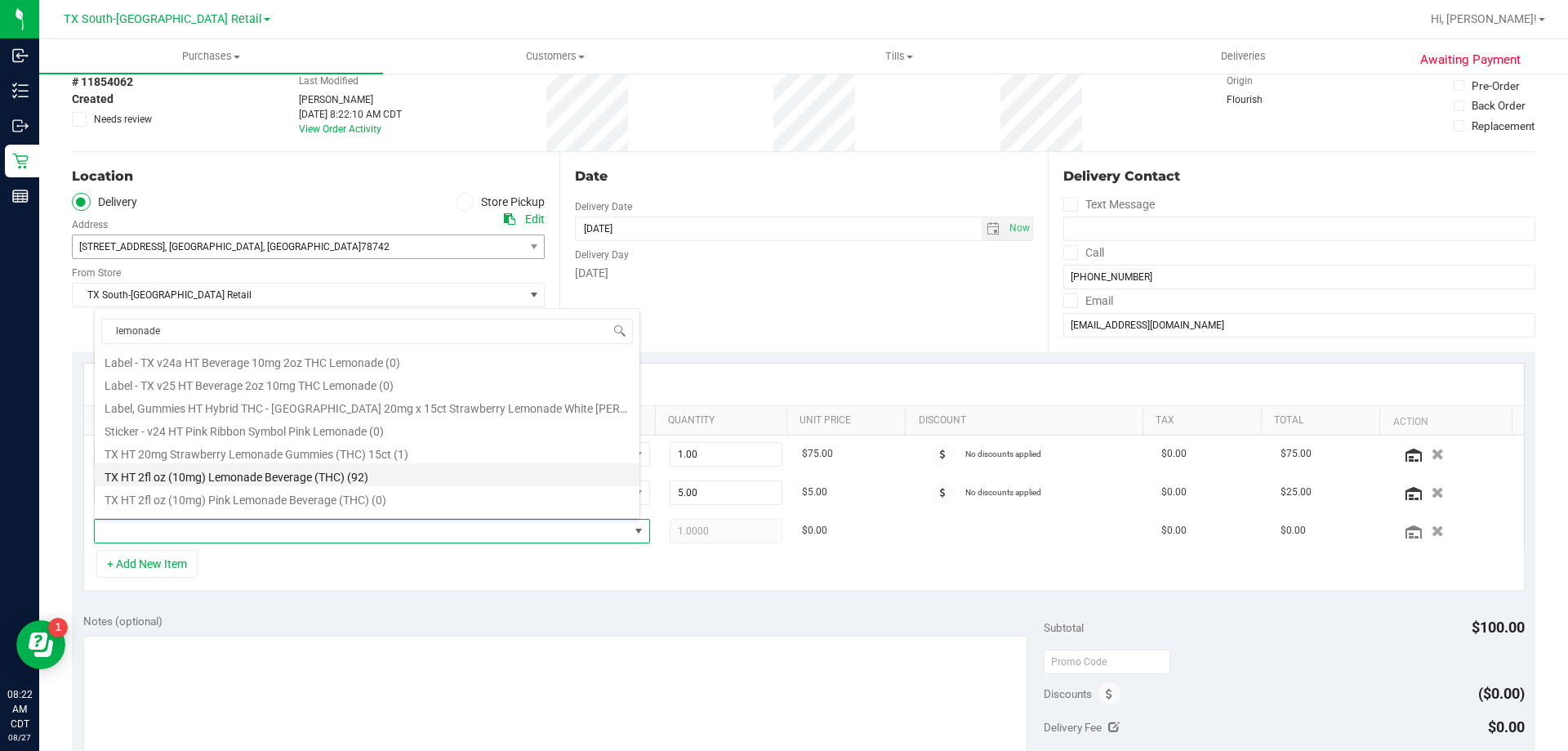
click at [289, 482] on li "TX HT 2fl oz (10mg) Lemonade Beverage (THC) (92)" at bounding box center [367, 475] width 545 height 23
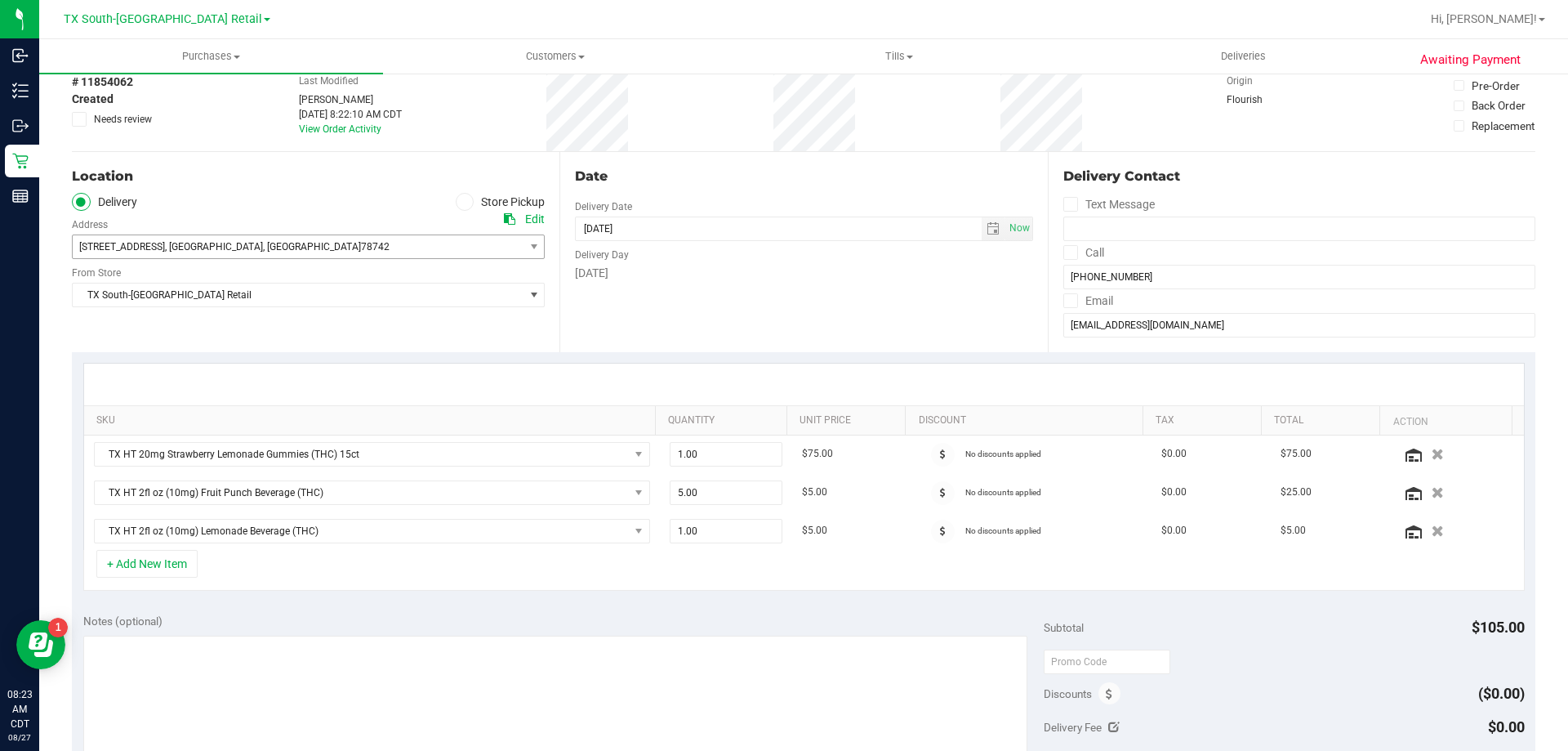
click at [672, 567] on div "+ Add New Item" at bounding box center [804, 570] width 1442 height 41
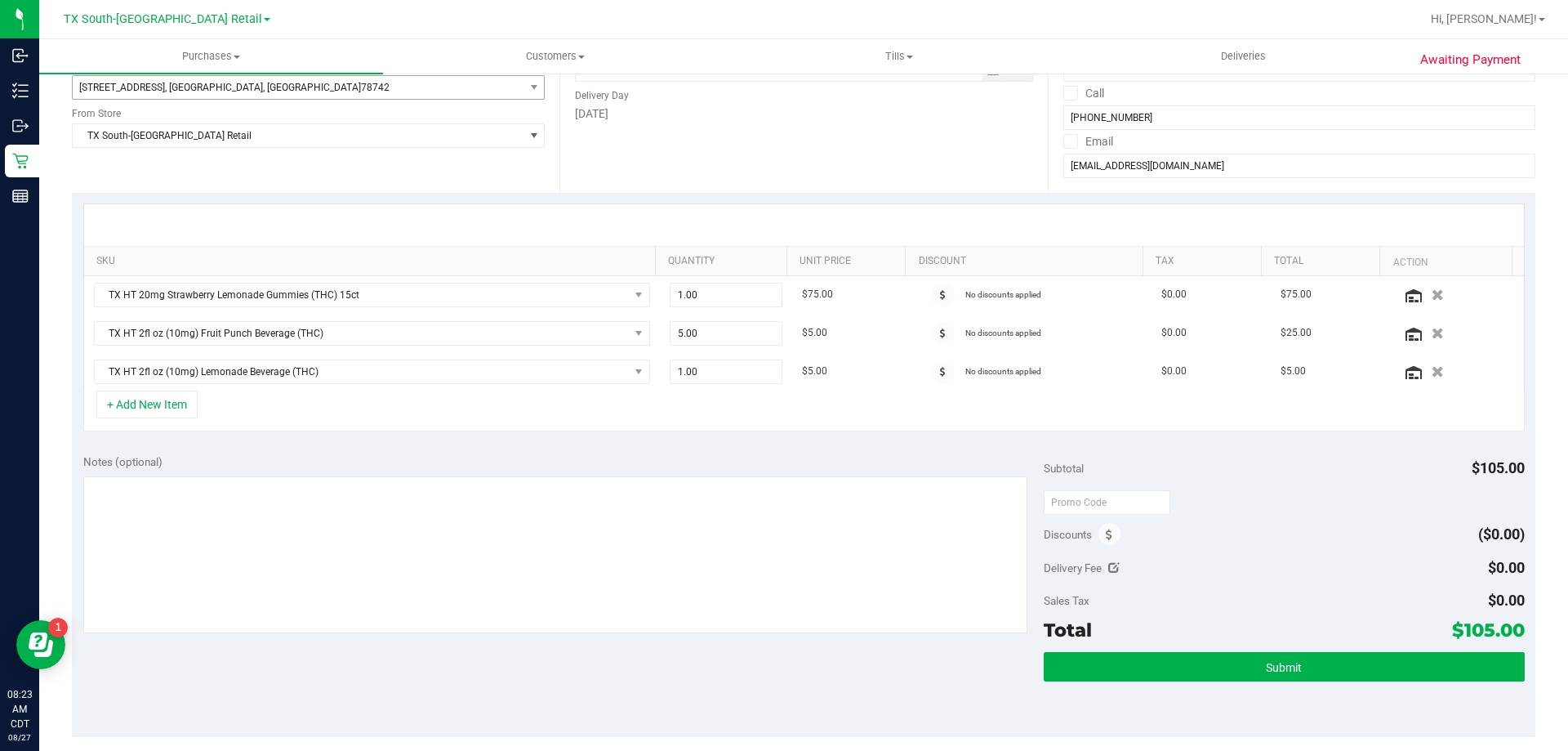
scroll to position [245, 0]
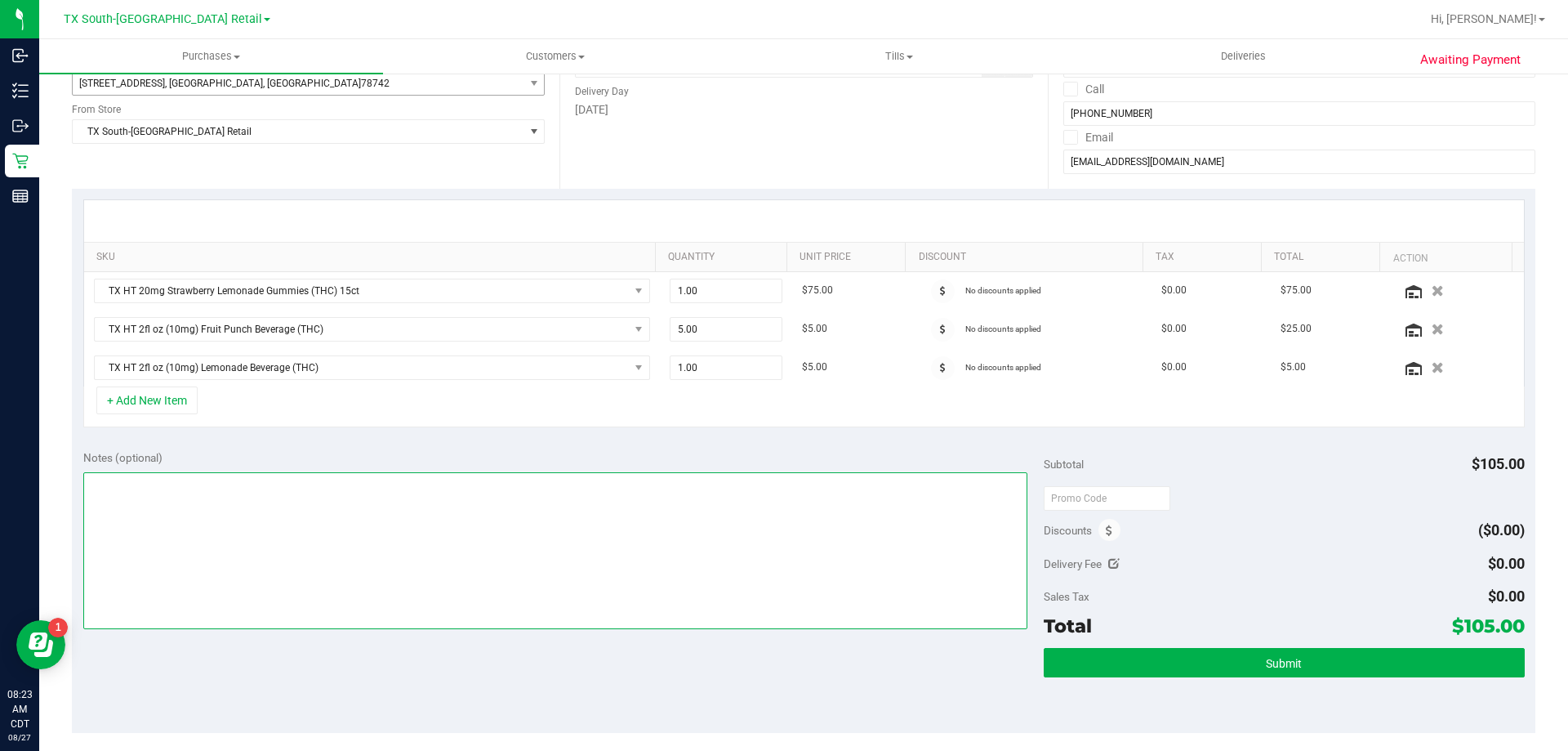
click at [640, 540] on textarea at bounding box center [556, 550] width 945 height 157
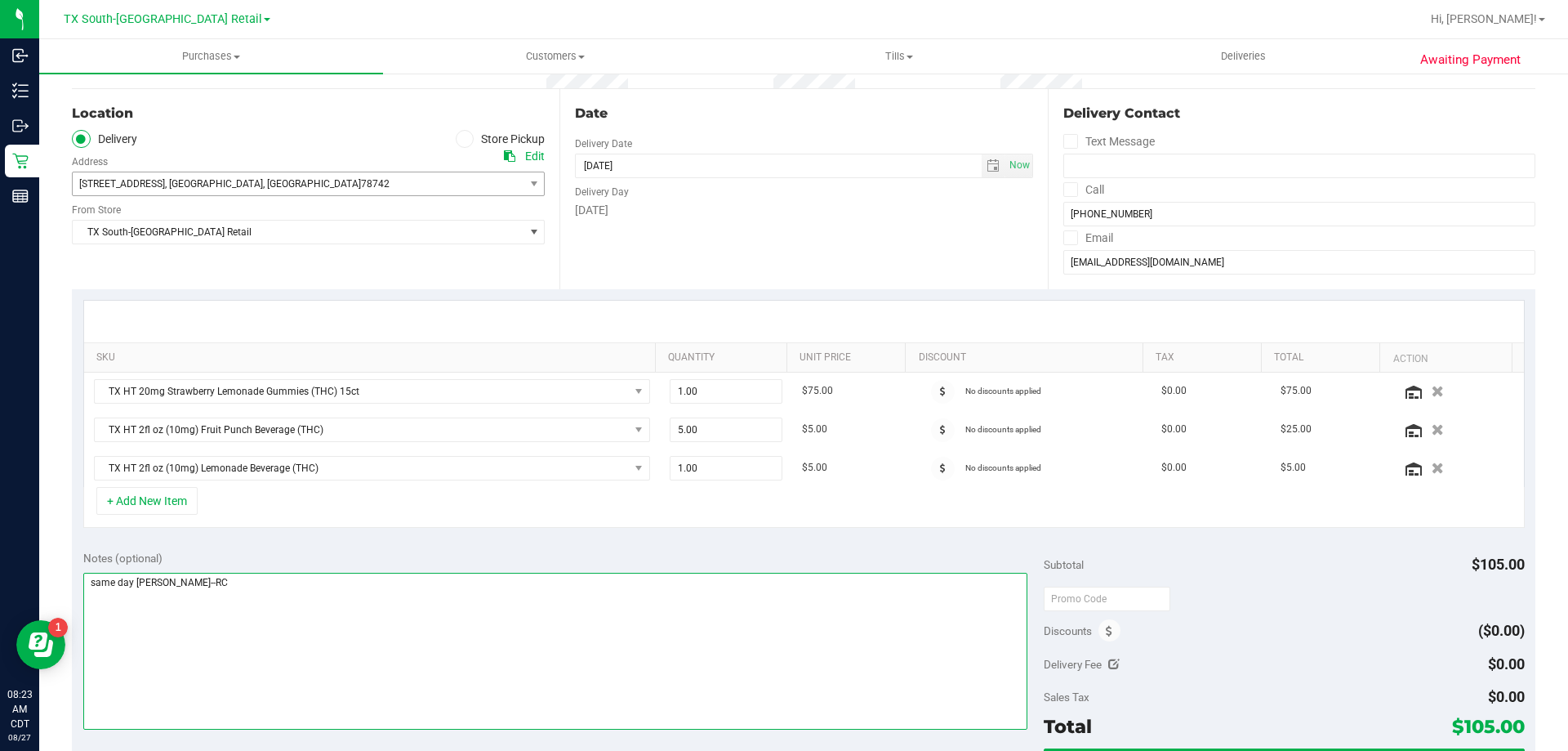
scroll to position [0, 0]
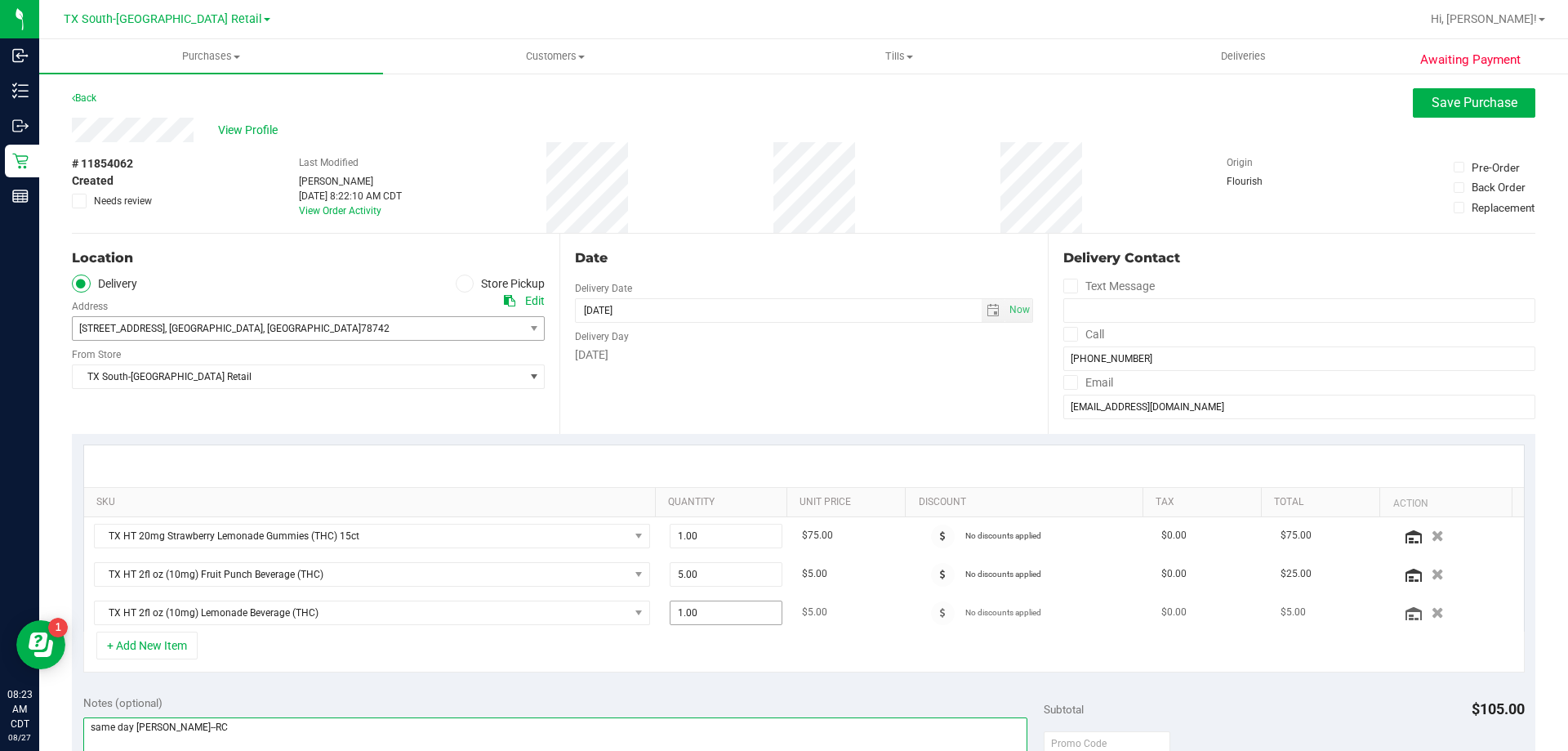
type textarea "same day [PERSON_NAME]--RC"
click at [720, 626] on td "1.00 1" at bounding box center [726, 613] width 133 height 38
click at [719, 621] on span "1.00 1" at bounding box center [727, 612] width 114 height 25
click at [719, 621] on input "1" at bounding box center [726, 612] width 112 height 23
type input "4"
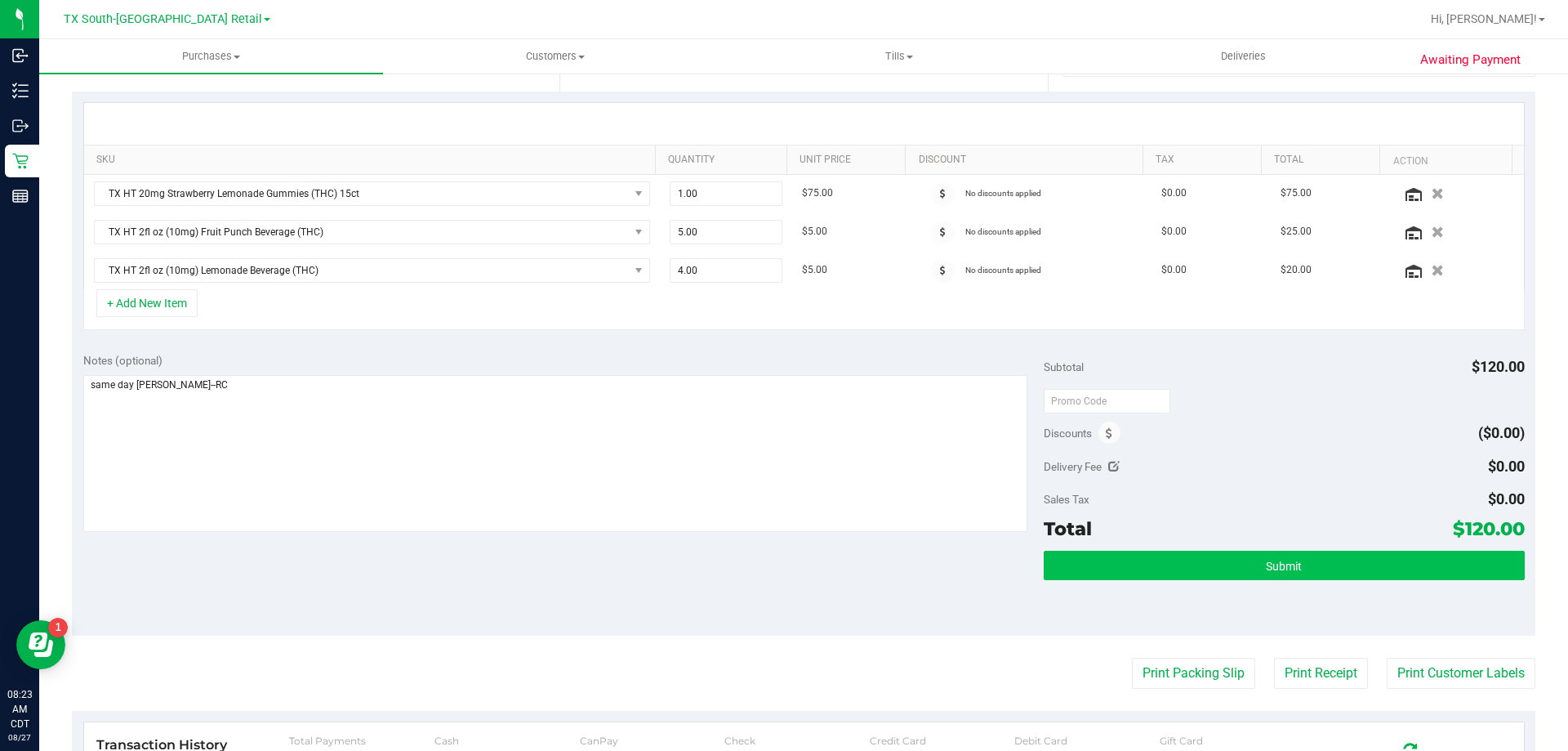
scroll to position [408, 0]
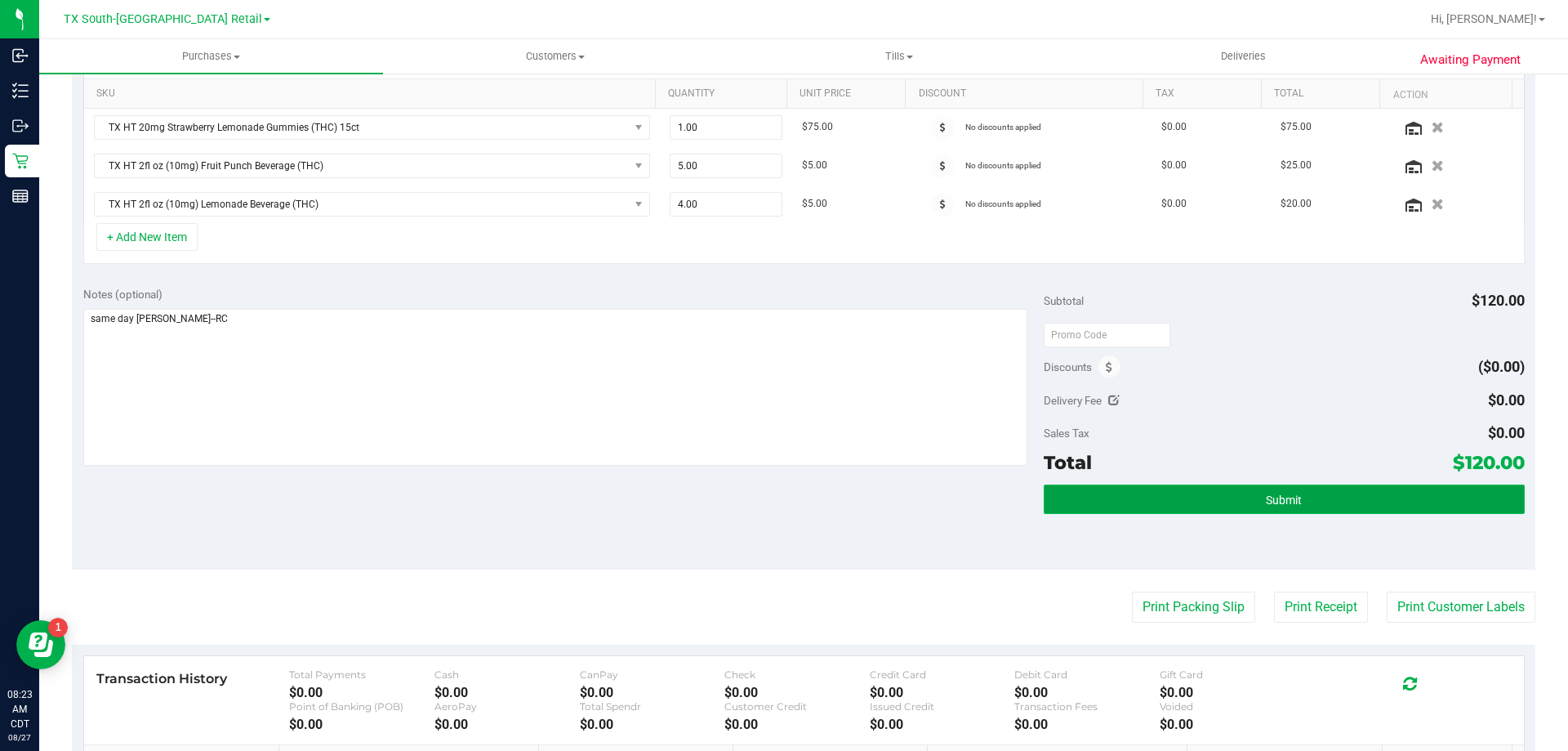
click at [1266, 505] on span "Submit" at bounding box center [1284, 500] width 36 height 13
